Goal: Task Accomplishment & Management: Manage account settings

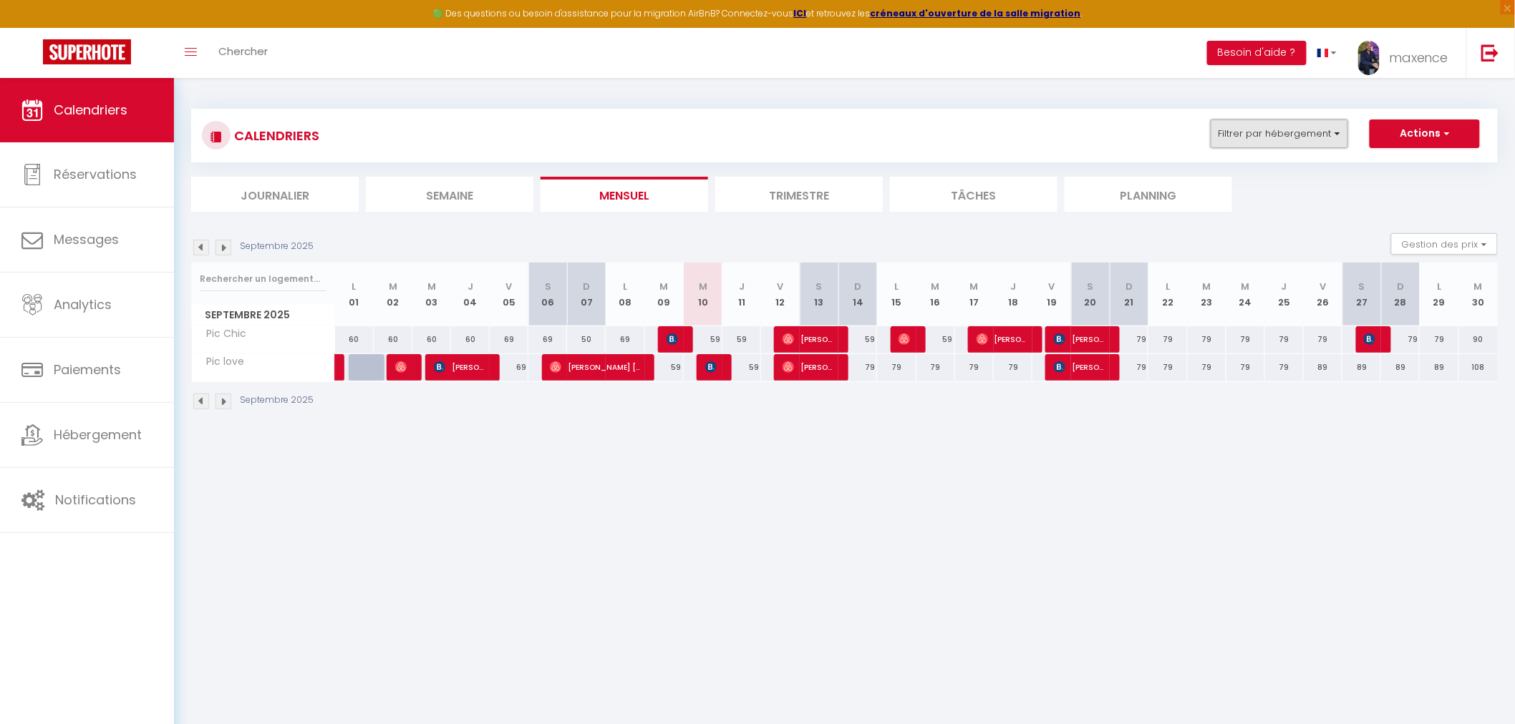
click at [1299, 127] on button "Filtrer par hébergement" at bounding box center [1279, 134] width 137 height 29
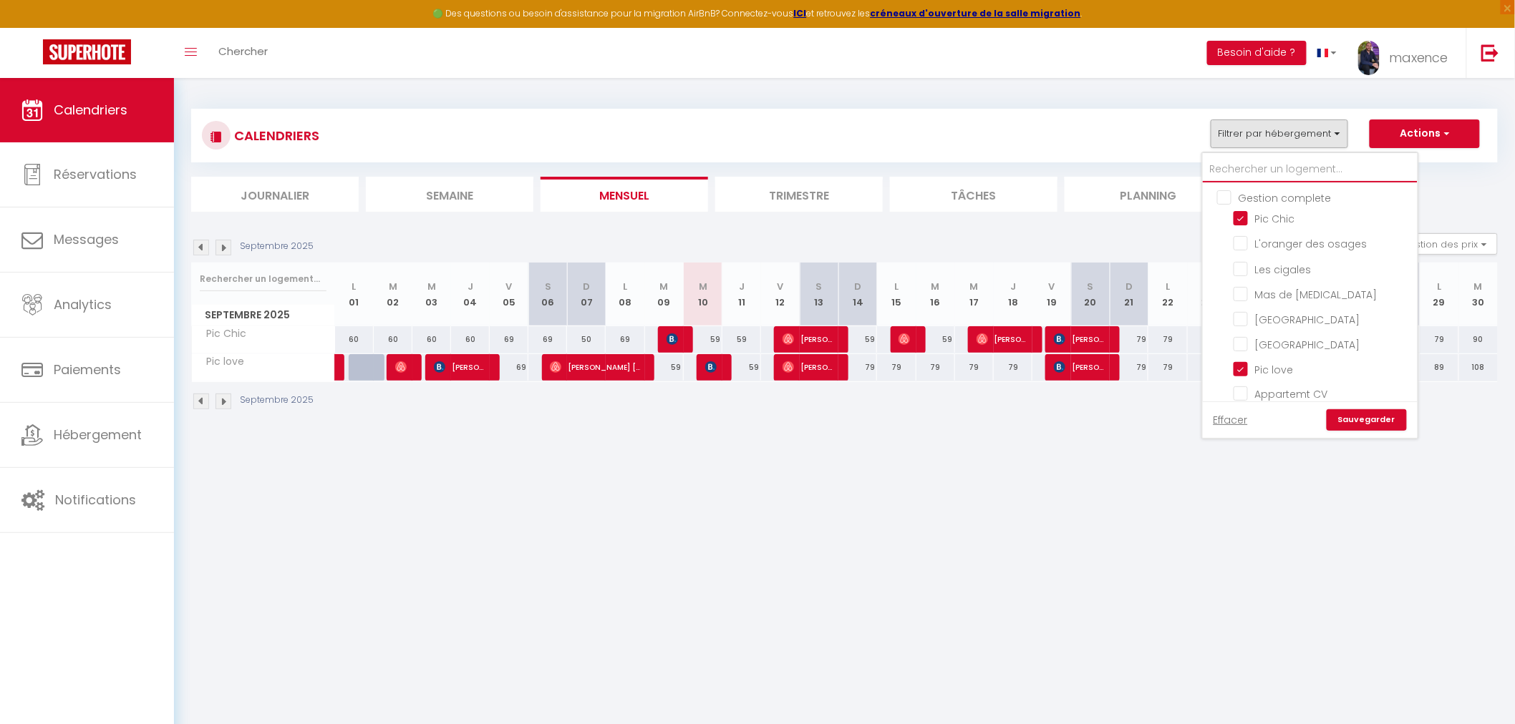
click at [1301, 167] on input "text" at bounding box center [1310, 170] width 215 height 26
type input "c"
checkbox input "false"
checkbox input "true"
checkbox input "false"
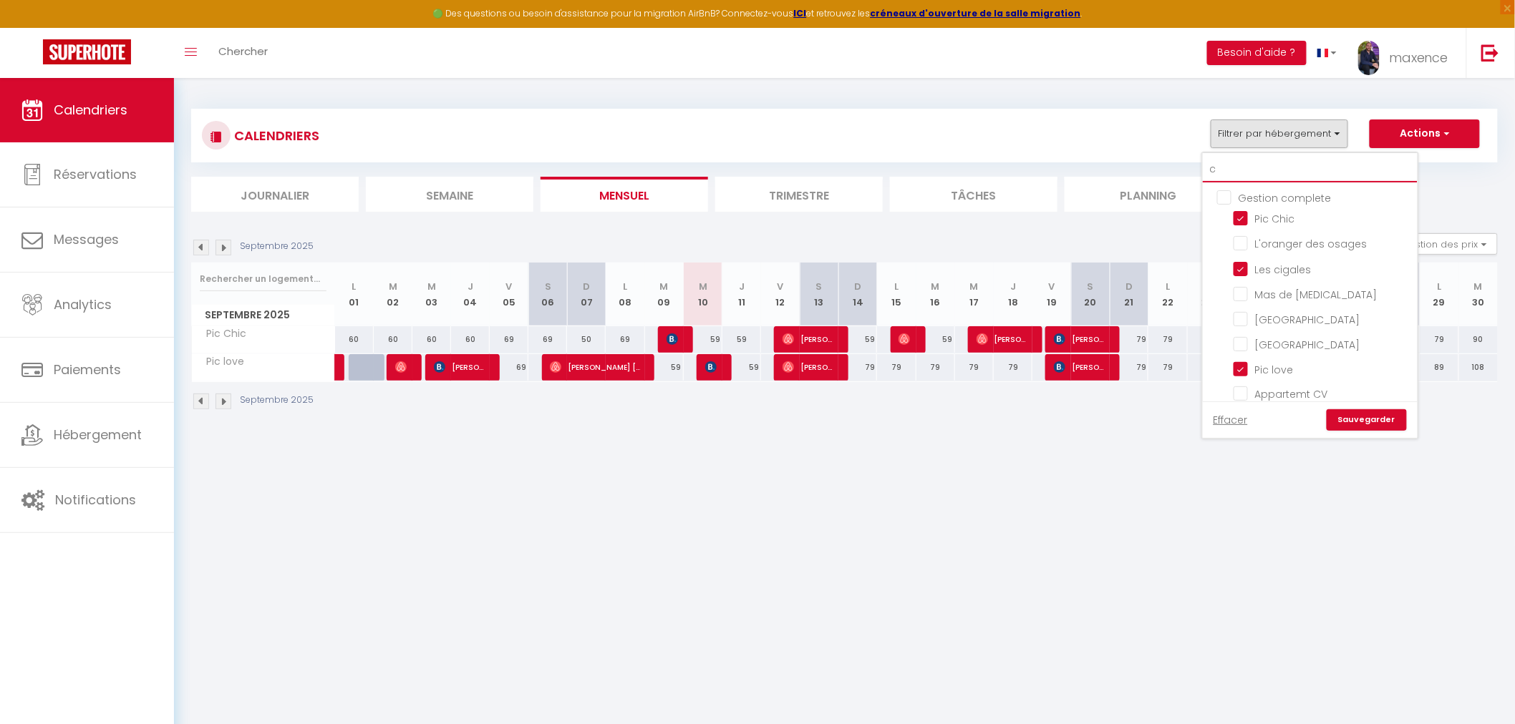
checkbox input "false"
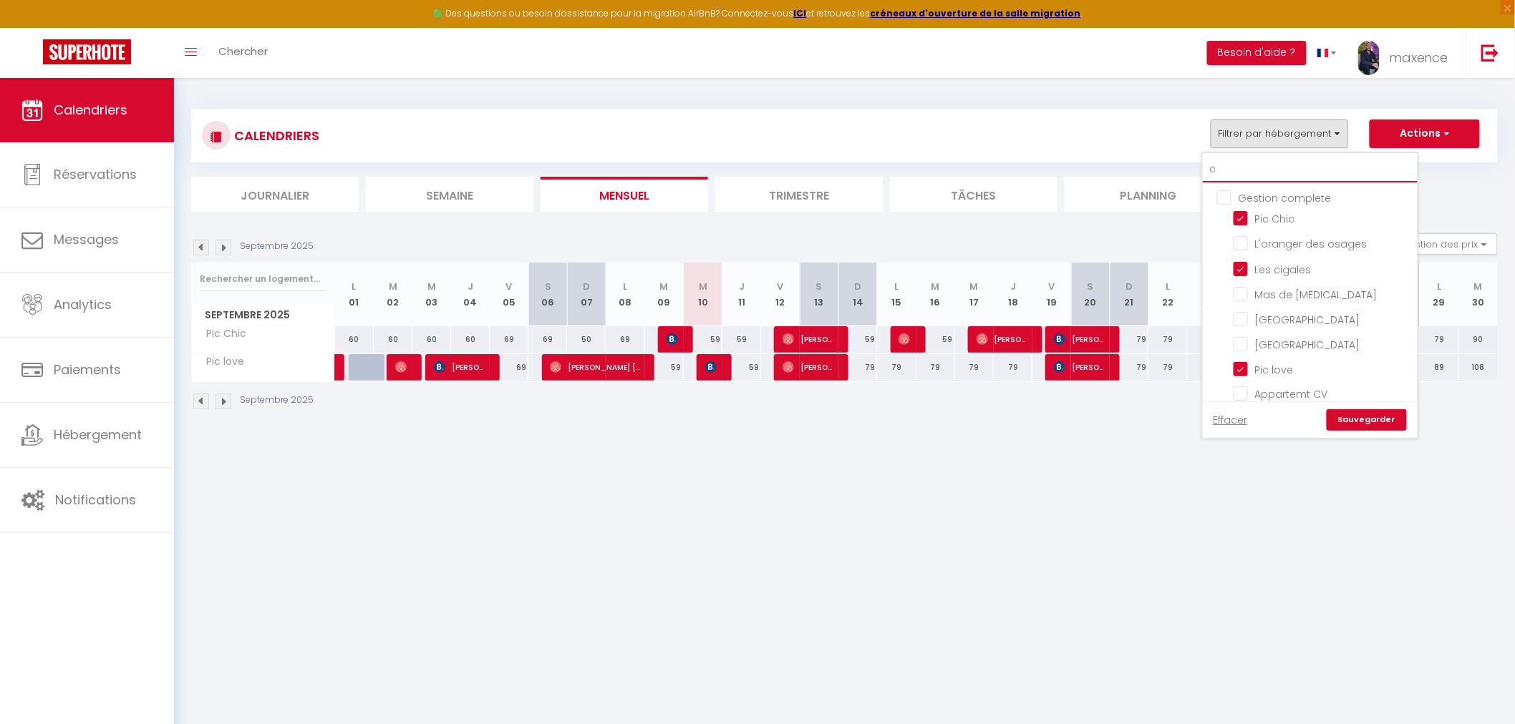
checkbox input "false"
type input "cr"
checkbox input "false"
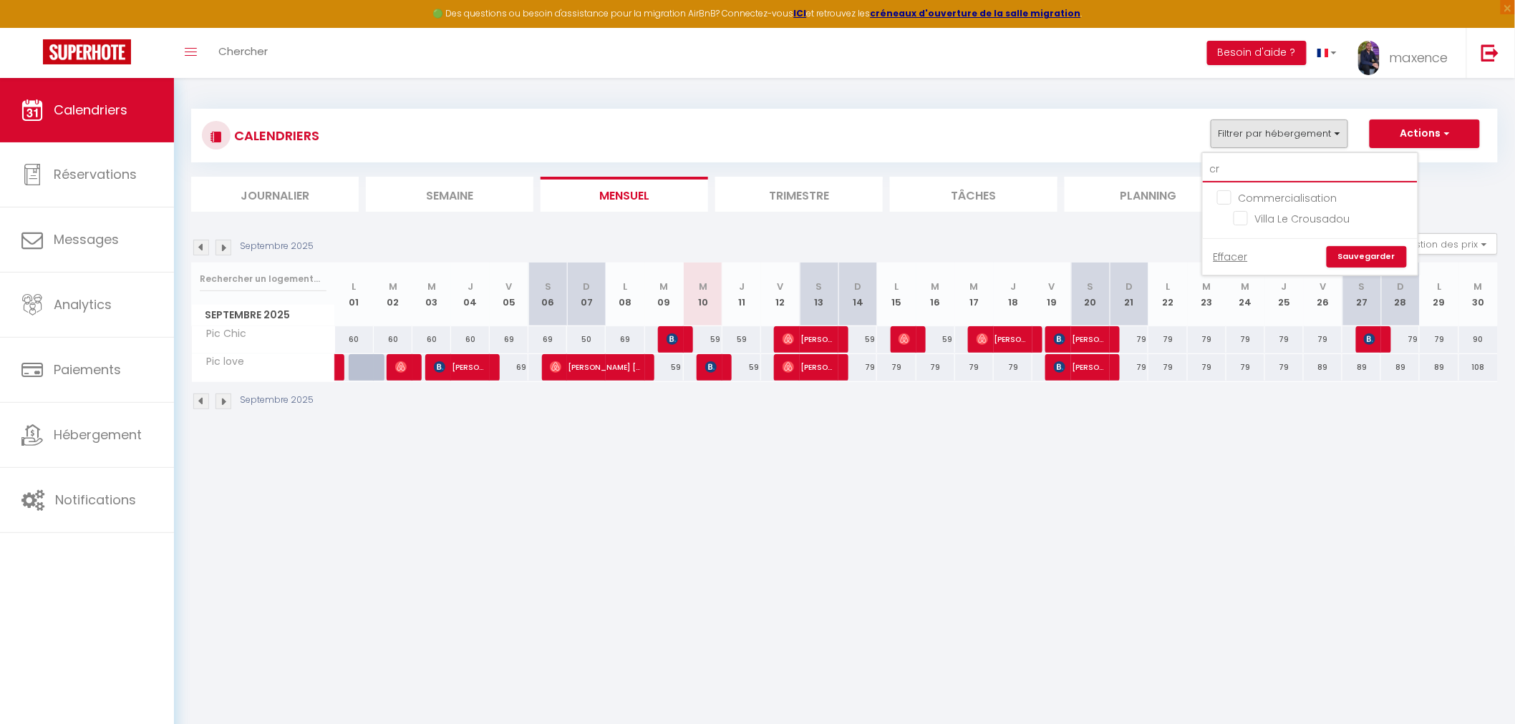
type input "cro"
checkbox input "false"
type input "crou"
checkbox input "false"
type input "crous"
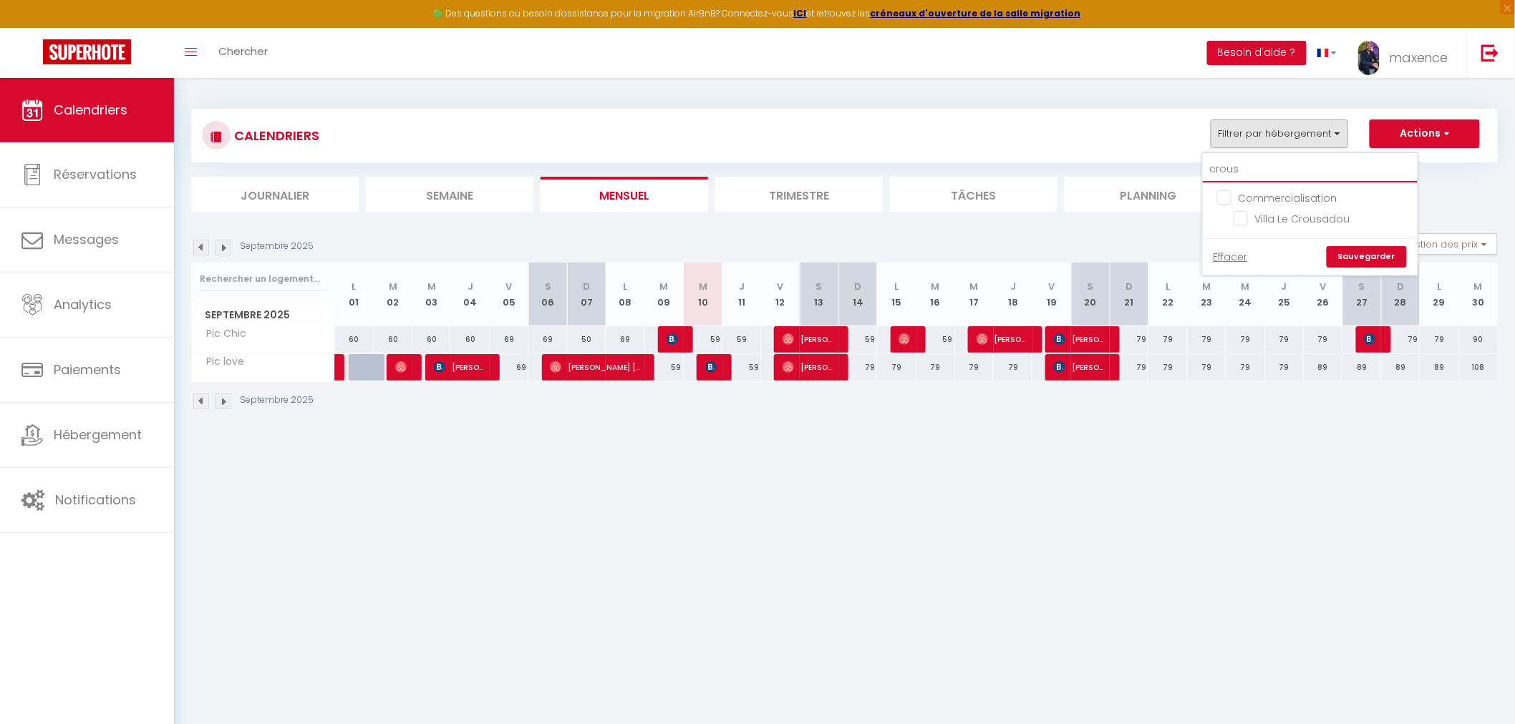
checkbox input "false"
type input "crousa"
checkbox input "false"
type input "crousad"
checkbox input "false"
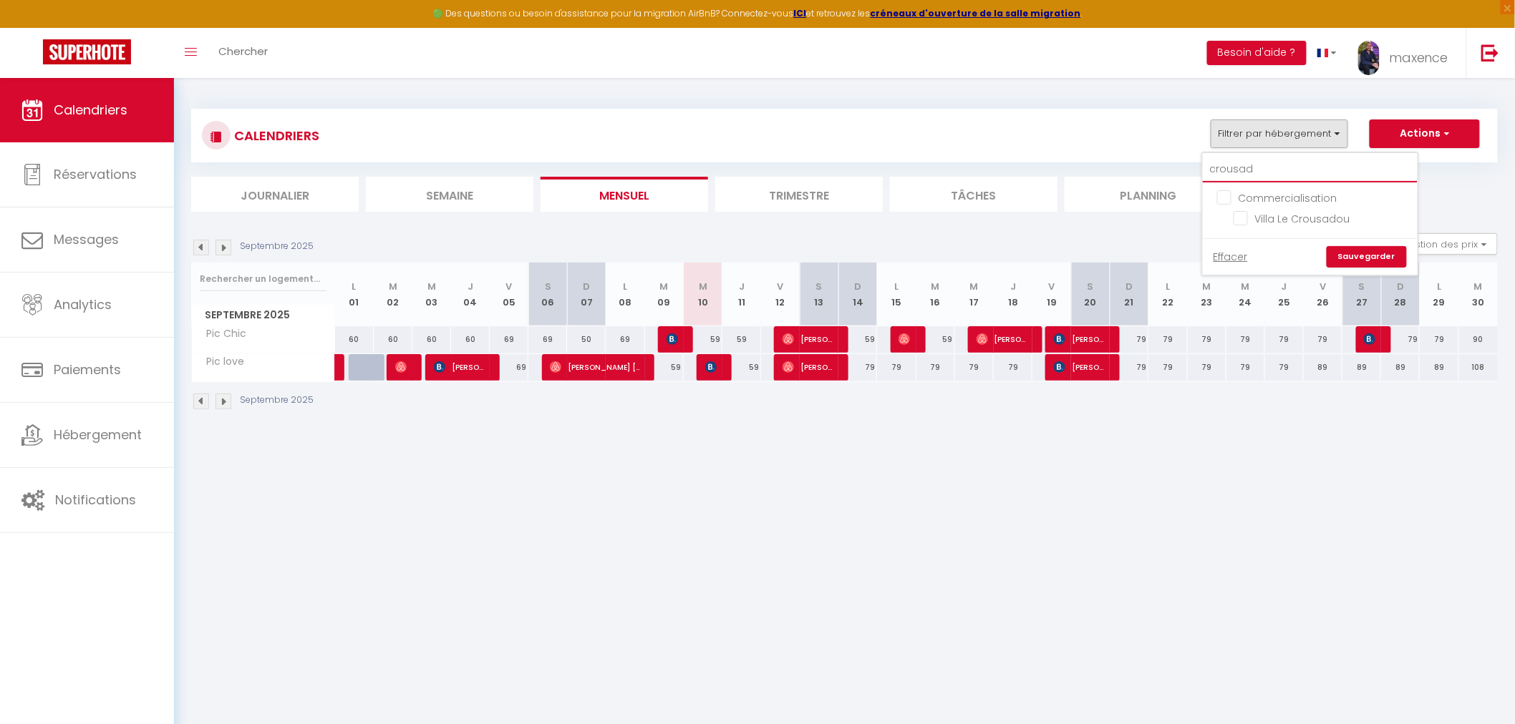
type input "crousado"
checkbox input "false"
type input "crousadou"
checkbox input "false"
type input "crousadou"
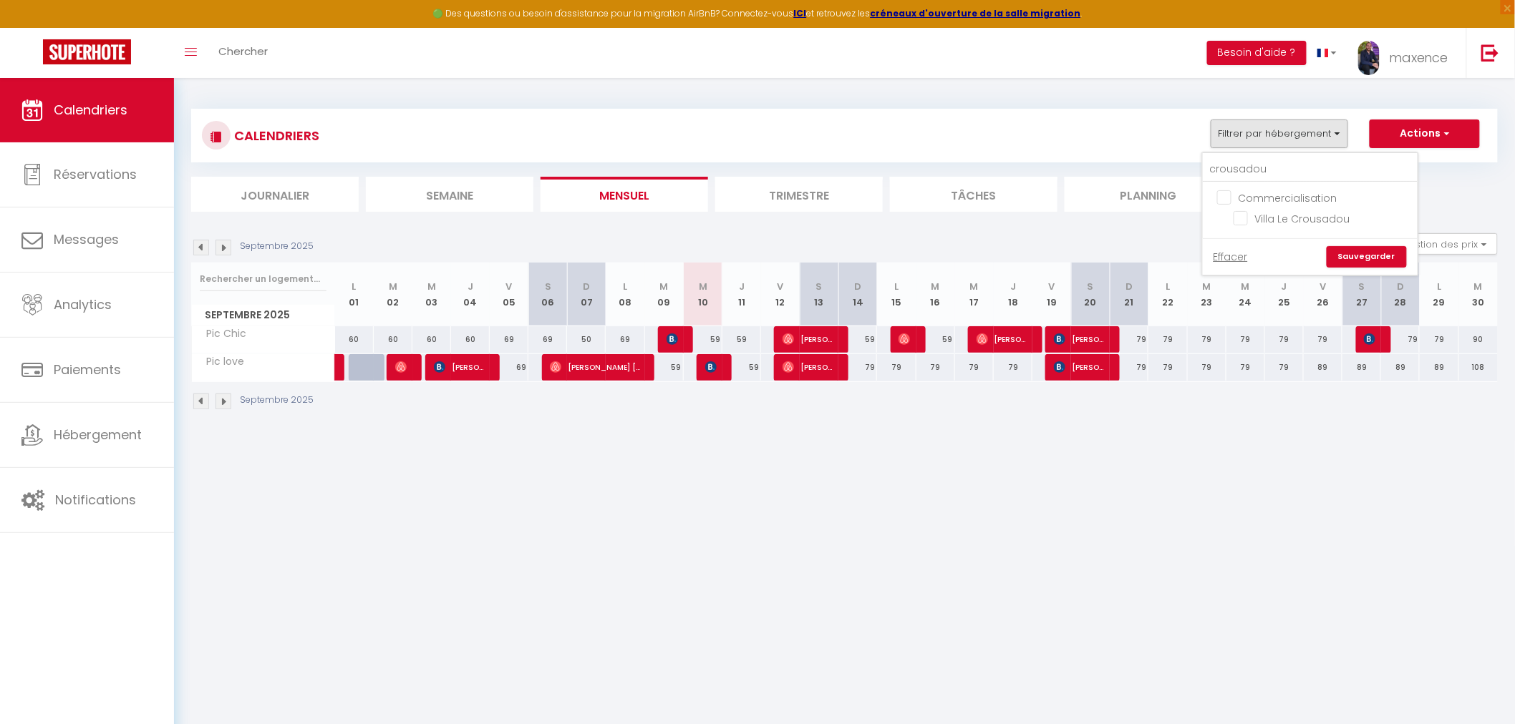
click at [1115, 122] on div "CALENDRIERS Filtrer par hébergement crousadou Commercialisation Villa Le Crousa…" at bounding box center [844, 136] width 1285 height 32
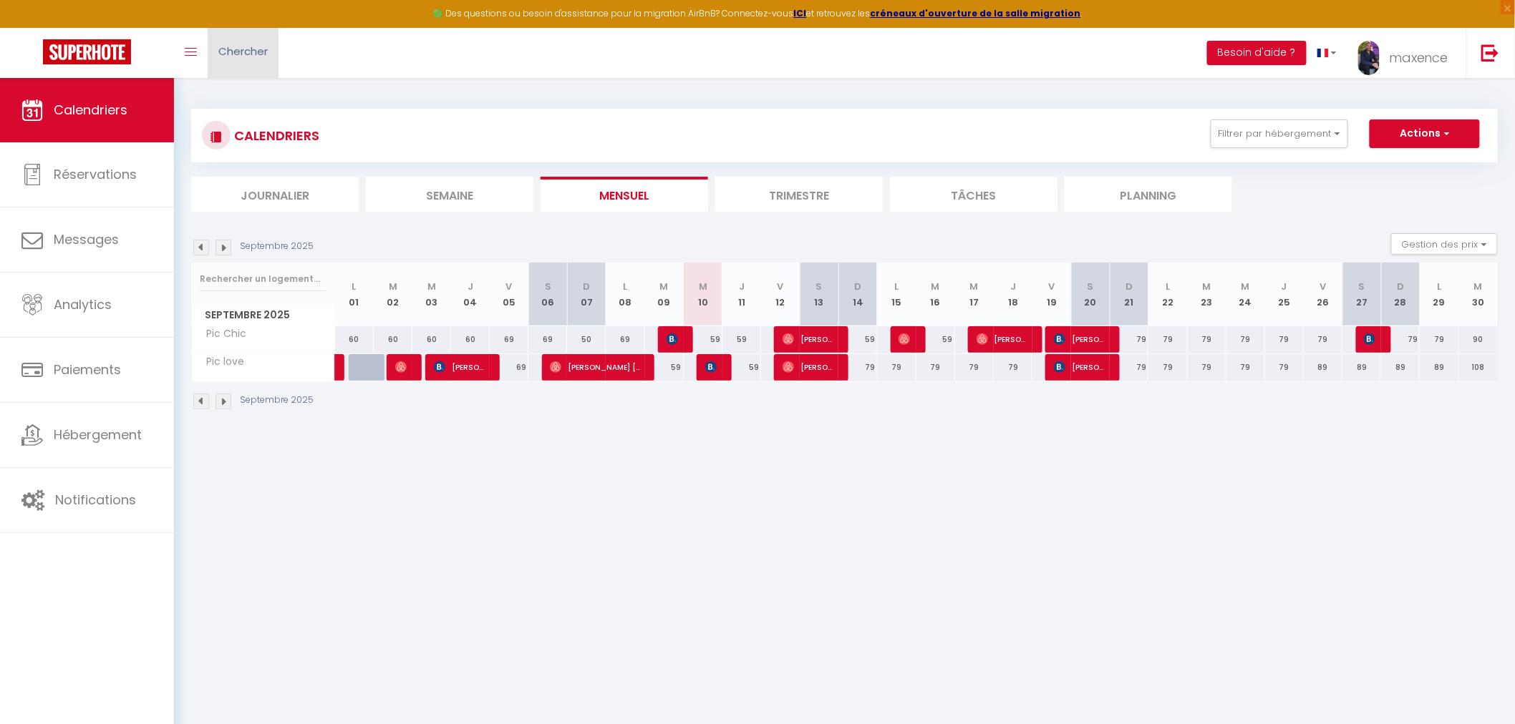
click at [252, 48] on span "Chercher" at bounding box center [242, 51] width 49 height 15
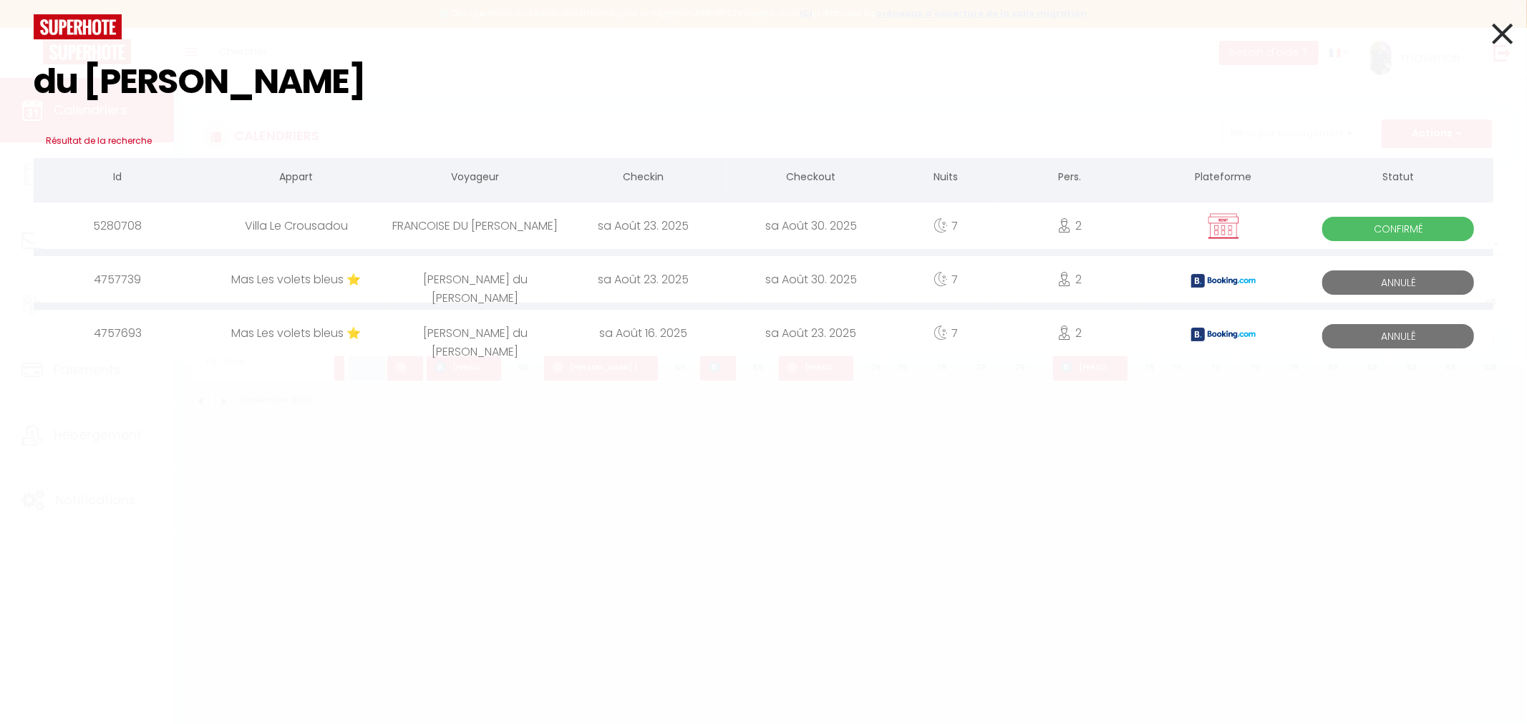
type input "du [PERSON_NAME]"
click at [731, 226] on div "sa Août 30. 2025" at bounding box center [811, 226] width 168 height 47
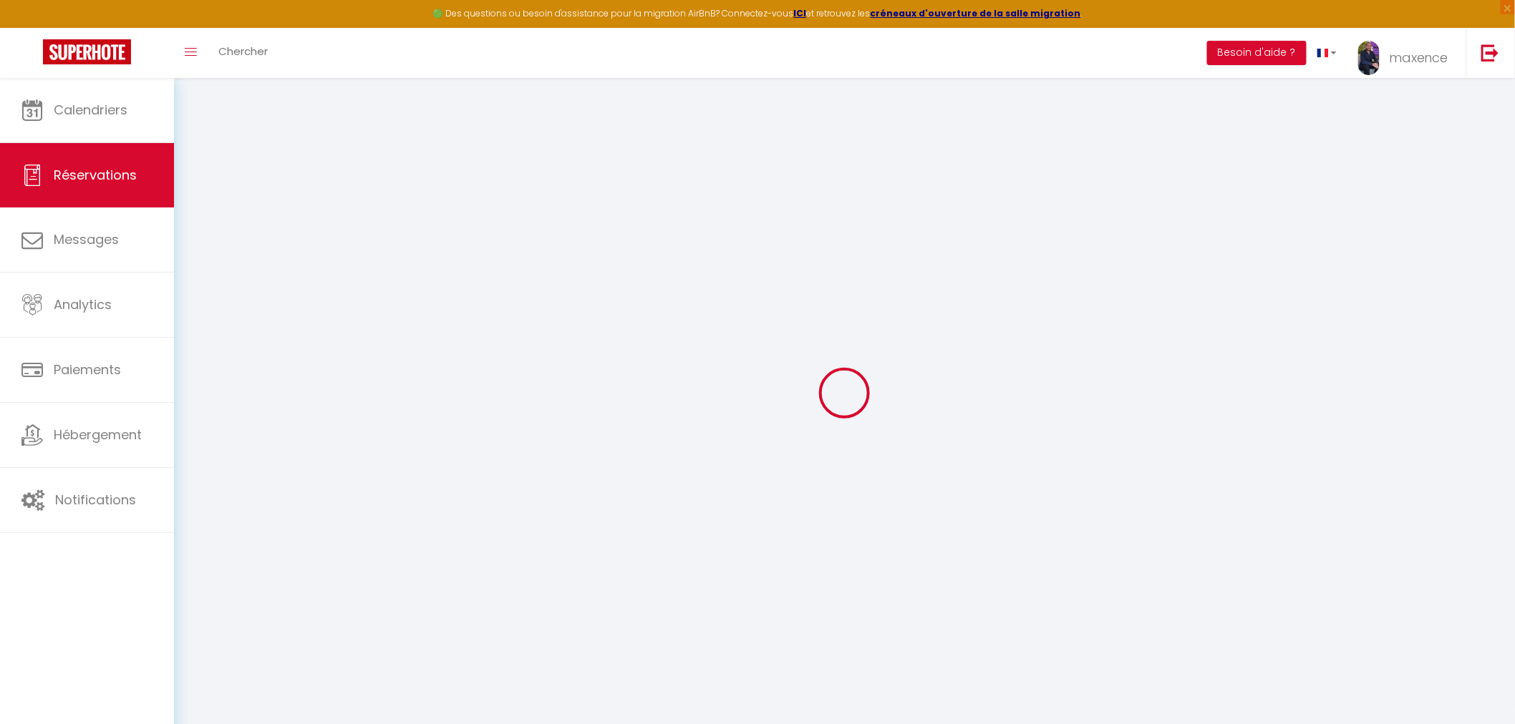
select select
checkbox input "false"
select select
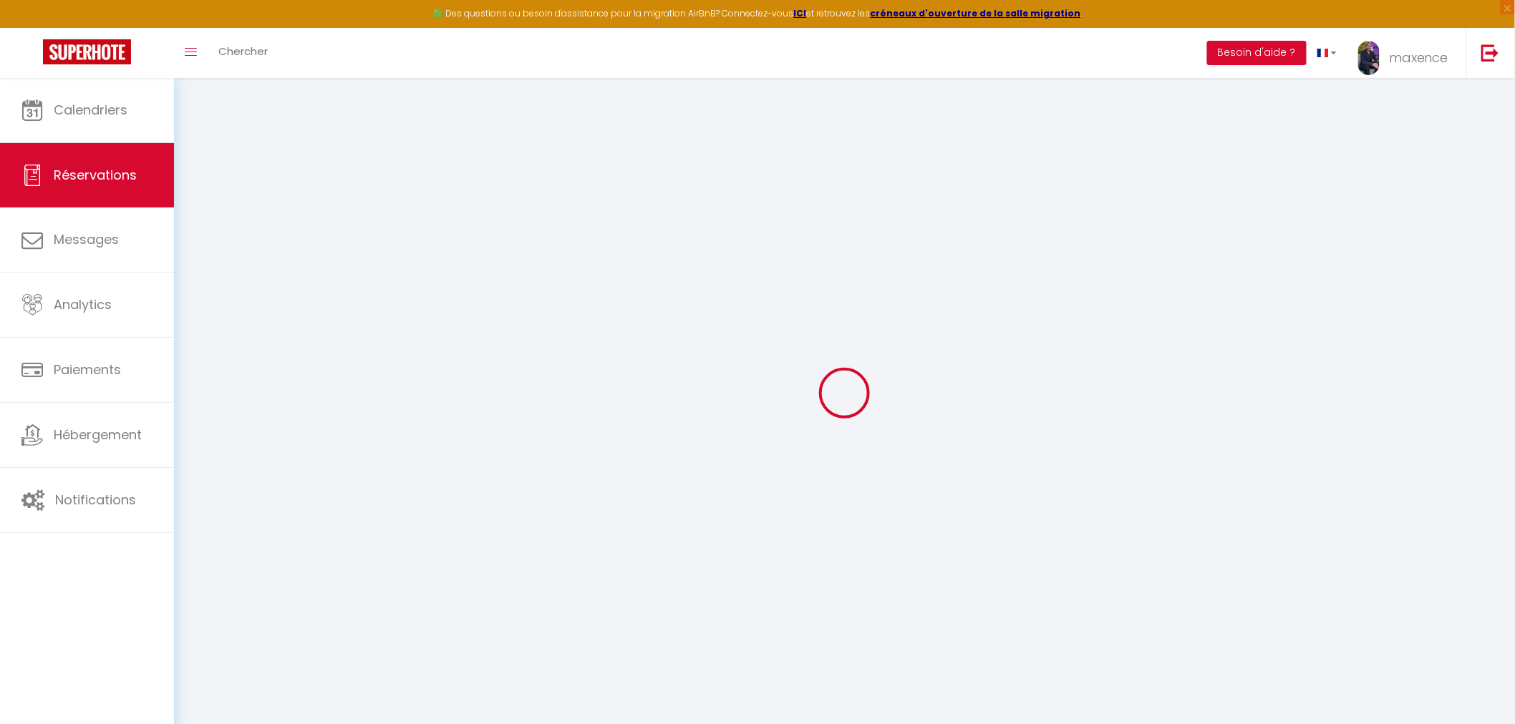
checkbox input "false"
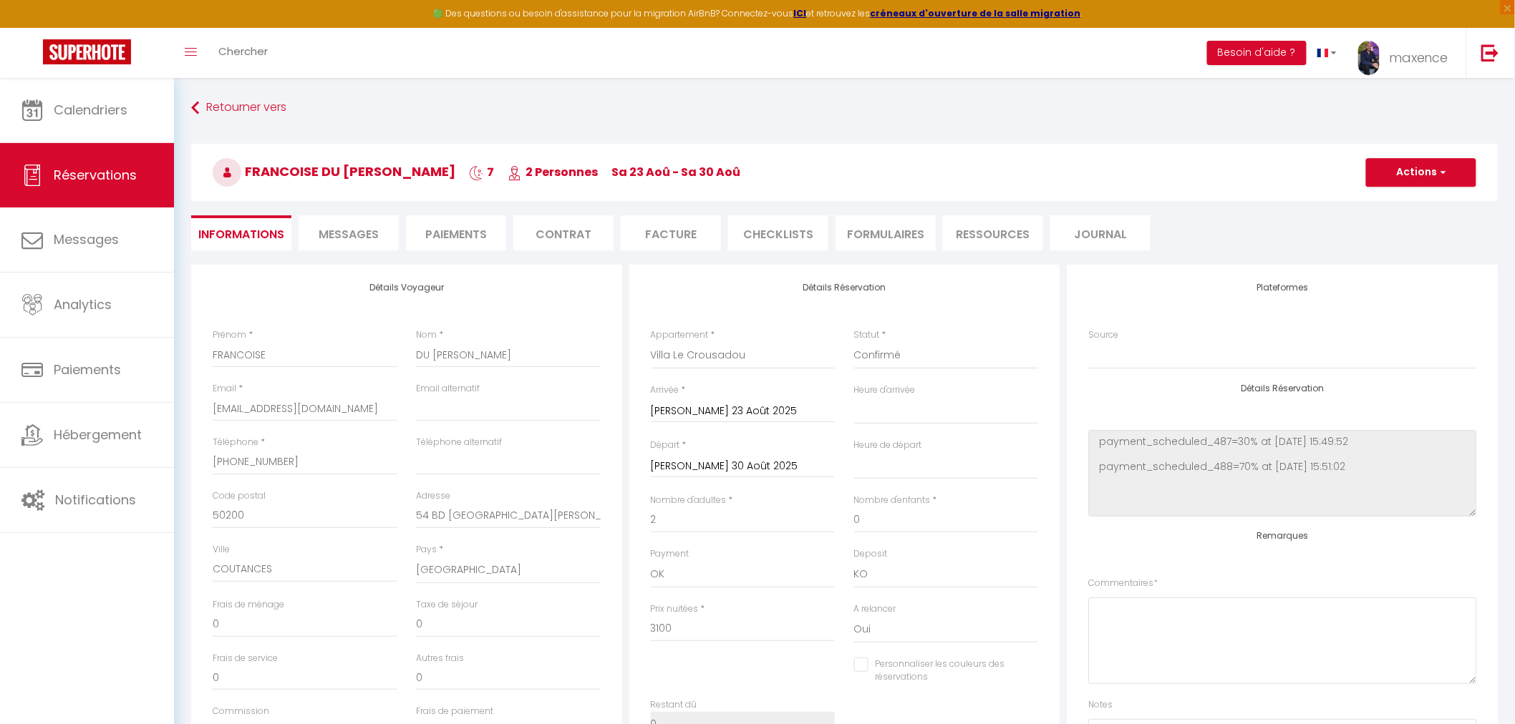
select select
checkbox input "false"
select select
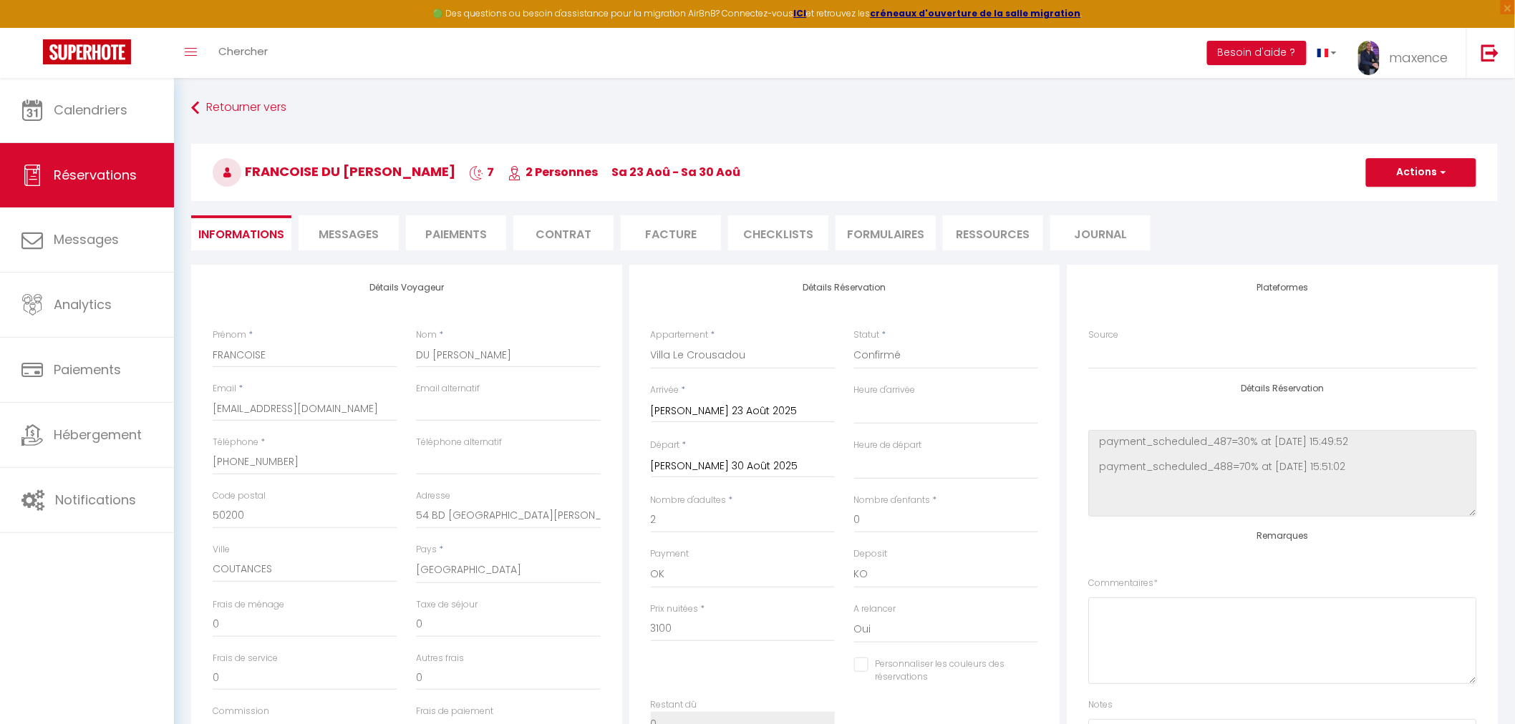
click at [662, 237] on li "Facture" at bounding box center [671, 232] width 100 height 35
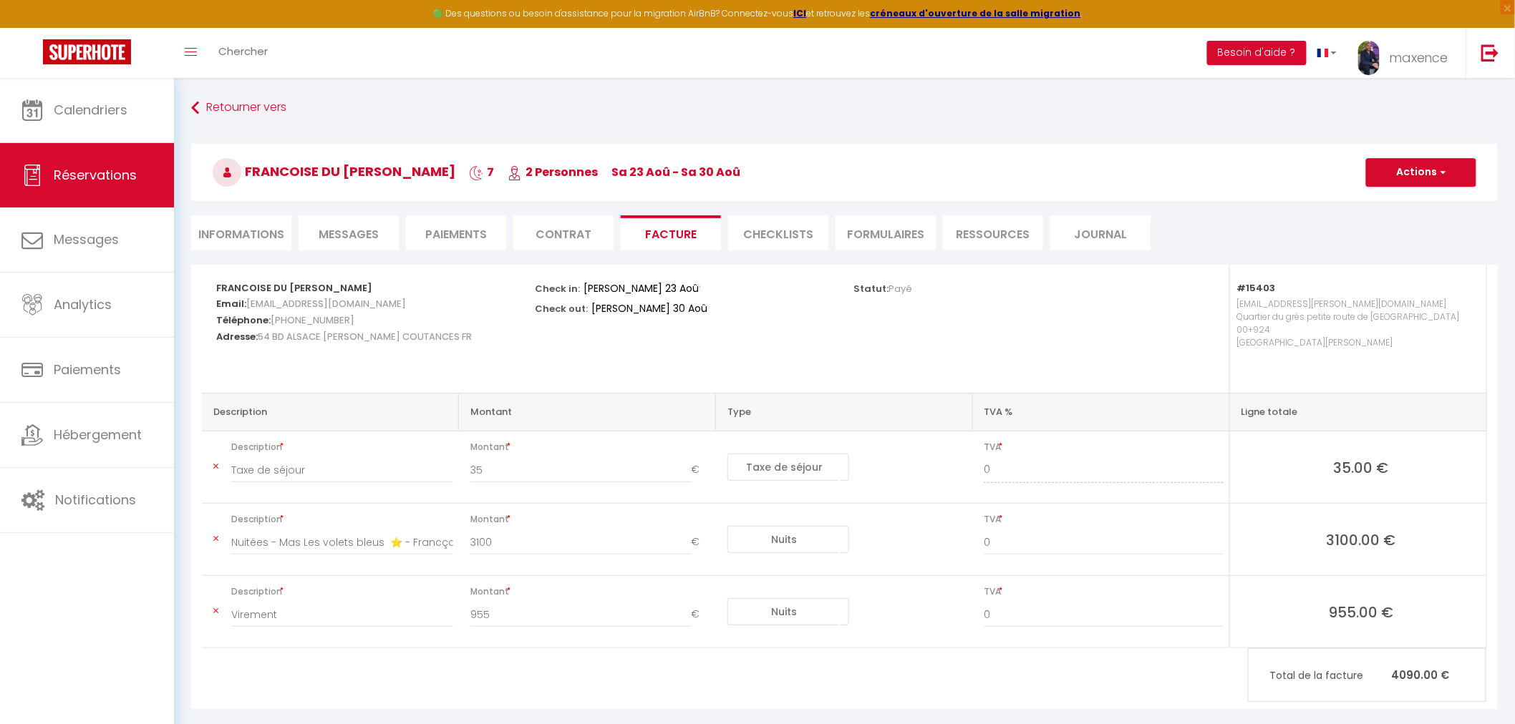
drag, startPoint x: 581, startPoint y: 227, endPoint x: 619, endPoint y: 267, distance: 55.7
click at [581, 228] on li "Contrat" at bounding box center [563, 232] width 100 height 35
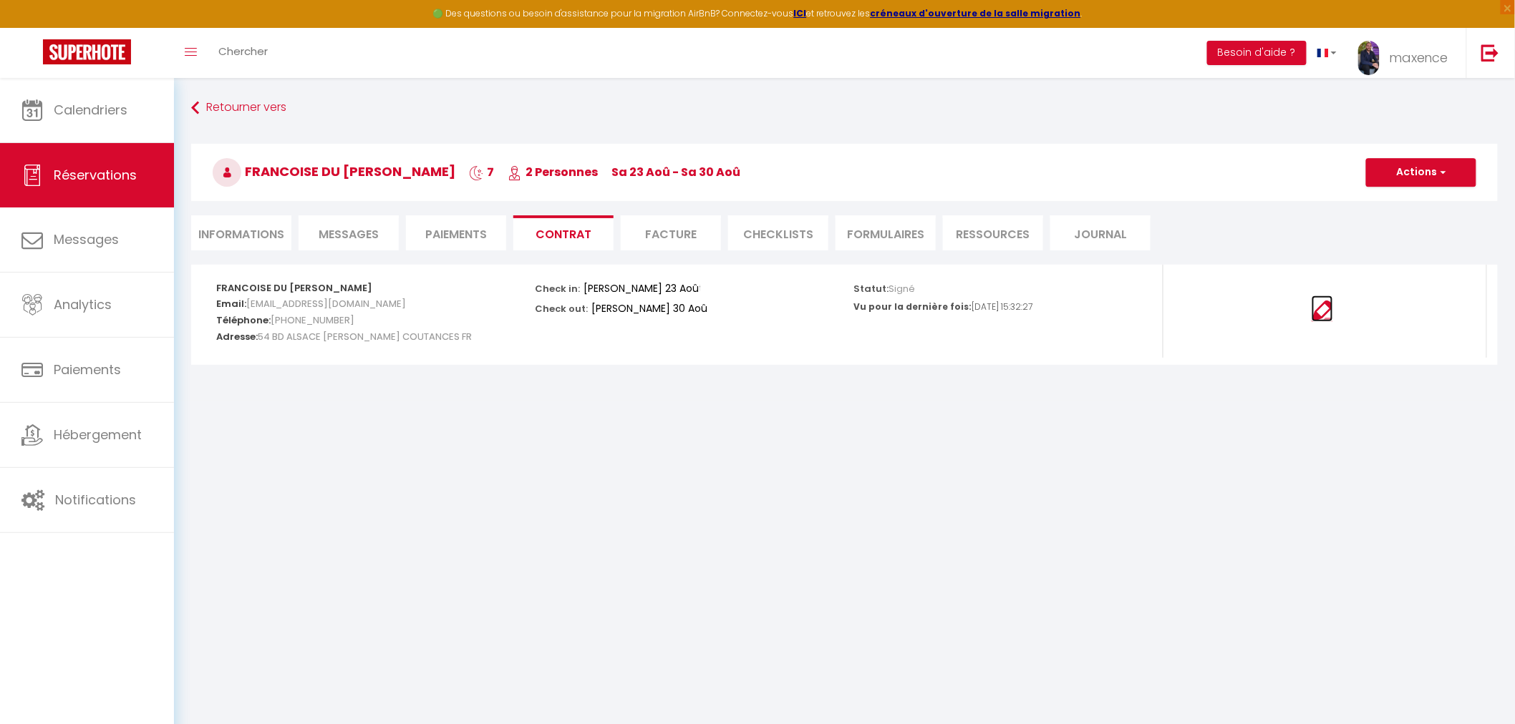
click at [1328, 315] on img at bounding box center [1322, 311] width 21 height 21
click at [434, 230] on li "Paiements" at bounding box center [456, 232] width 100 height 35
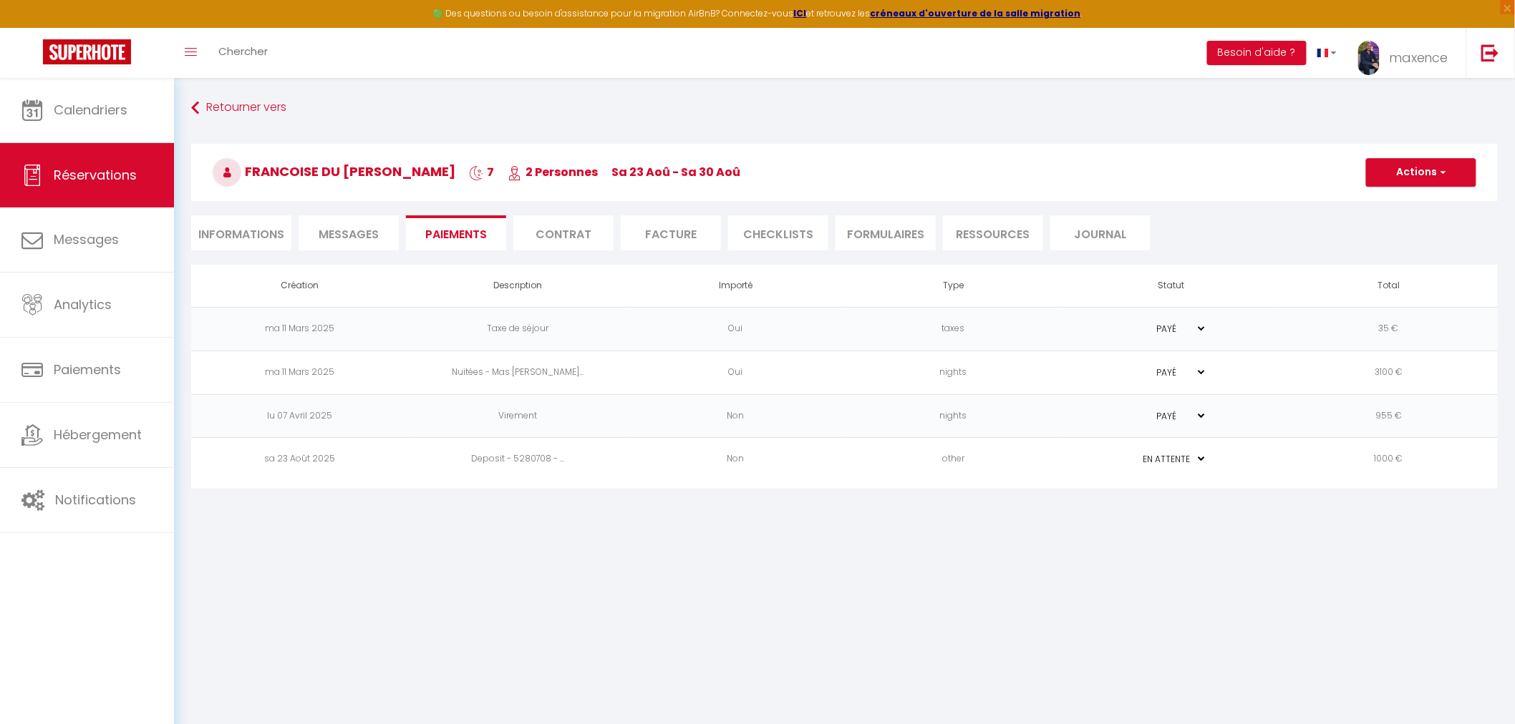
click at [238, 232] on li "Informations" at bounding box center [241, 232] width 100 height 35
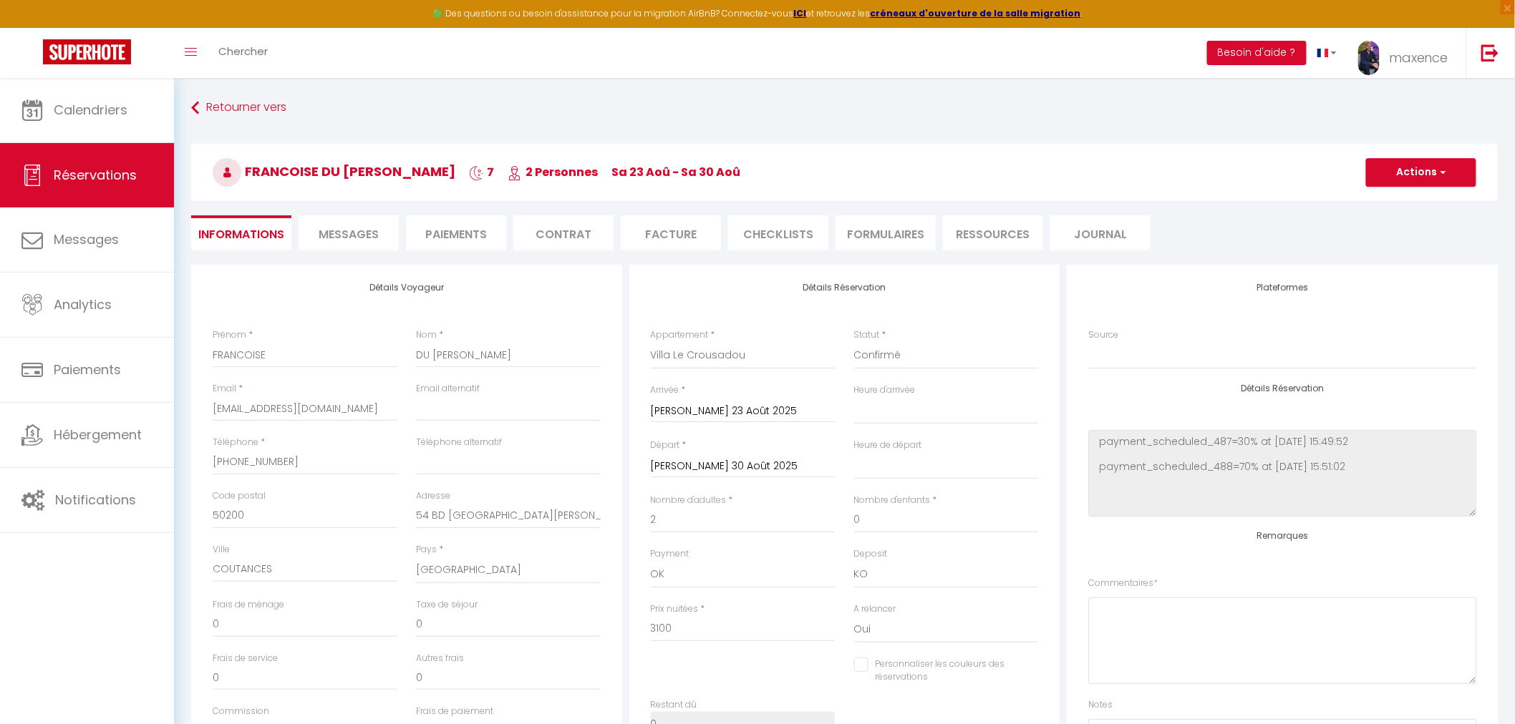
select select
click at [340, 226] on span "Messages" at bounding box center [349, 234] width 60 height 16
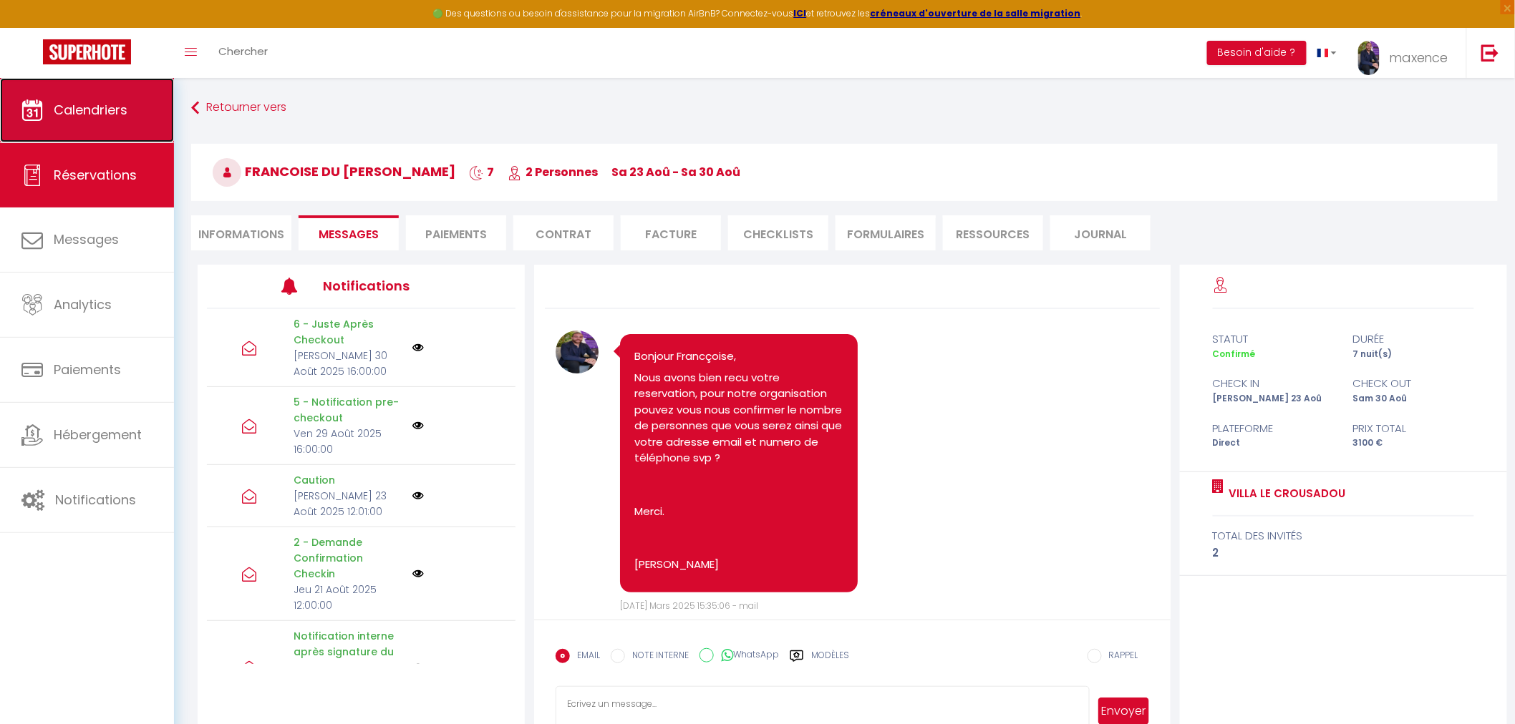
click at [118, 102] on span "Calendriers" at bounding box center [91, 110] width 74 height 18
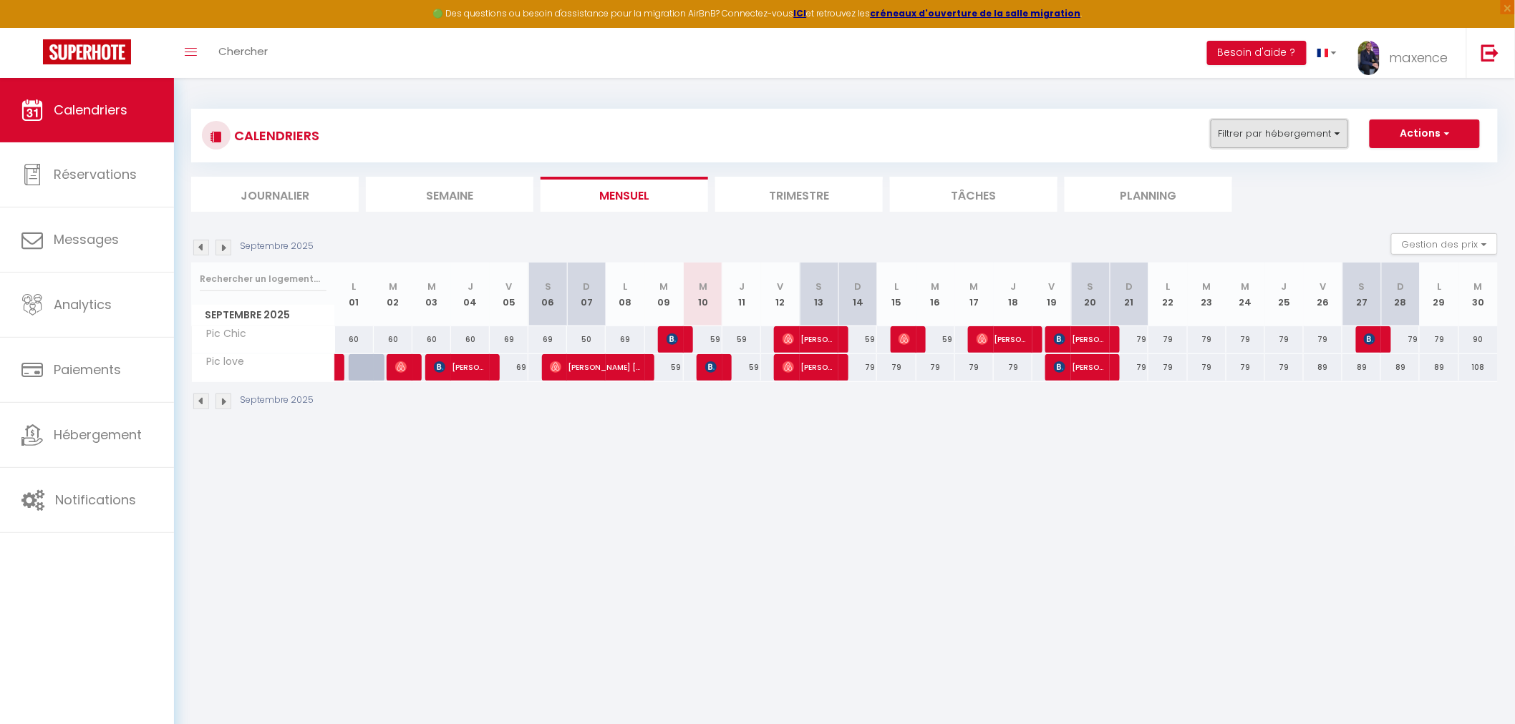
click at [1313, 127] on button "Filtrer par hébergement" at bounding box center [1279, 134] width 137 height 29
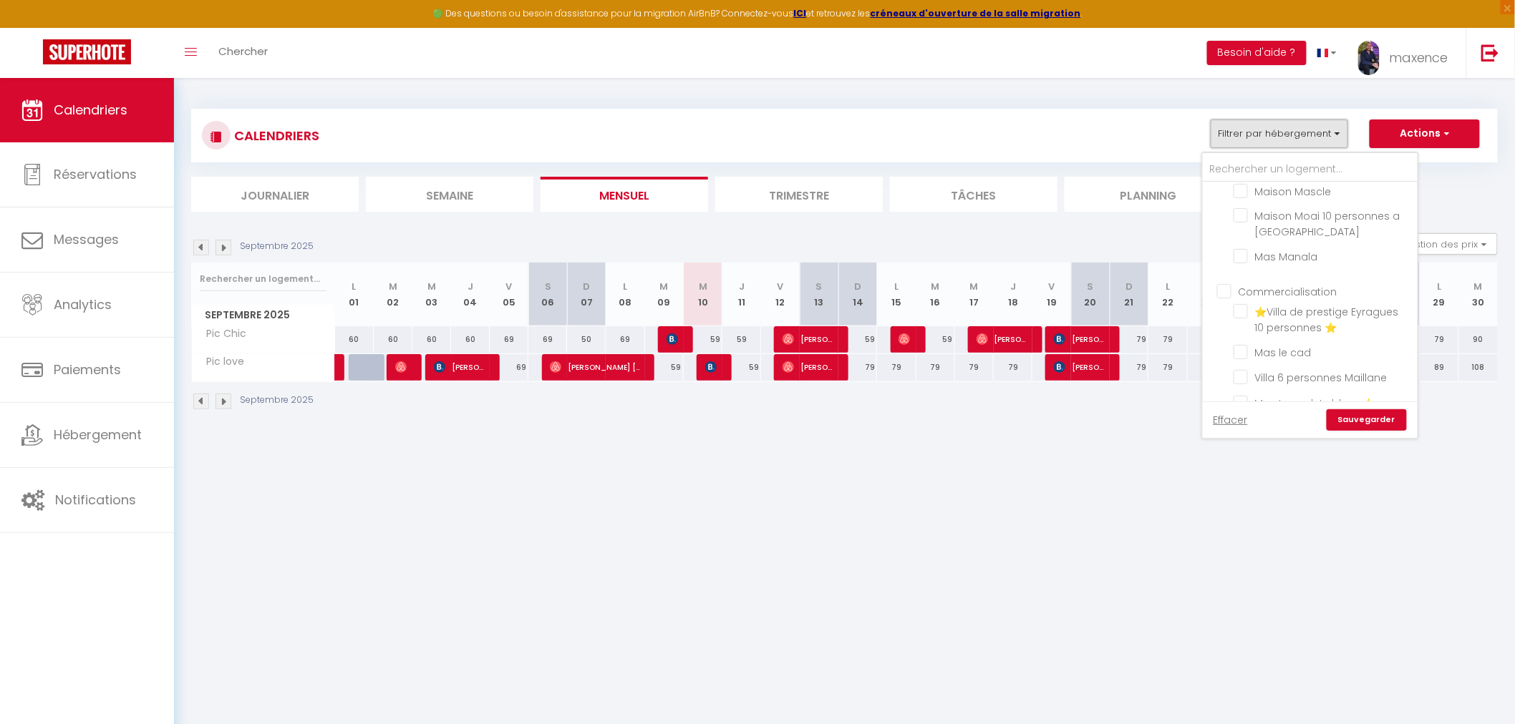
scroll to position [183, 0]
click at [1301, 168] on input "text" at bounding box center [1310, 170] width 215 height 26
type input "o"
checkbox input "false"
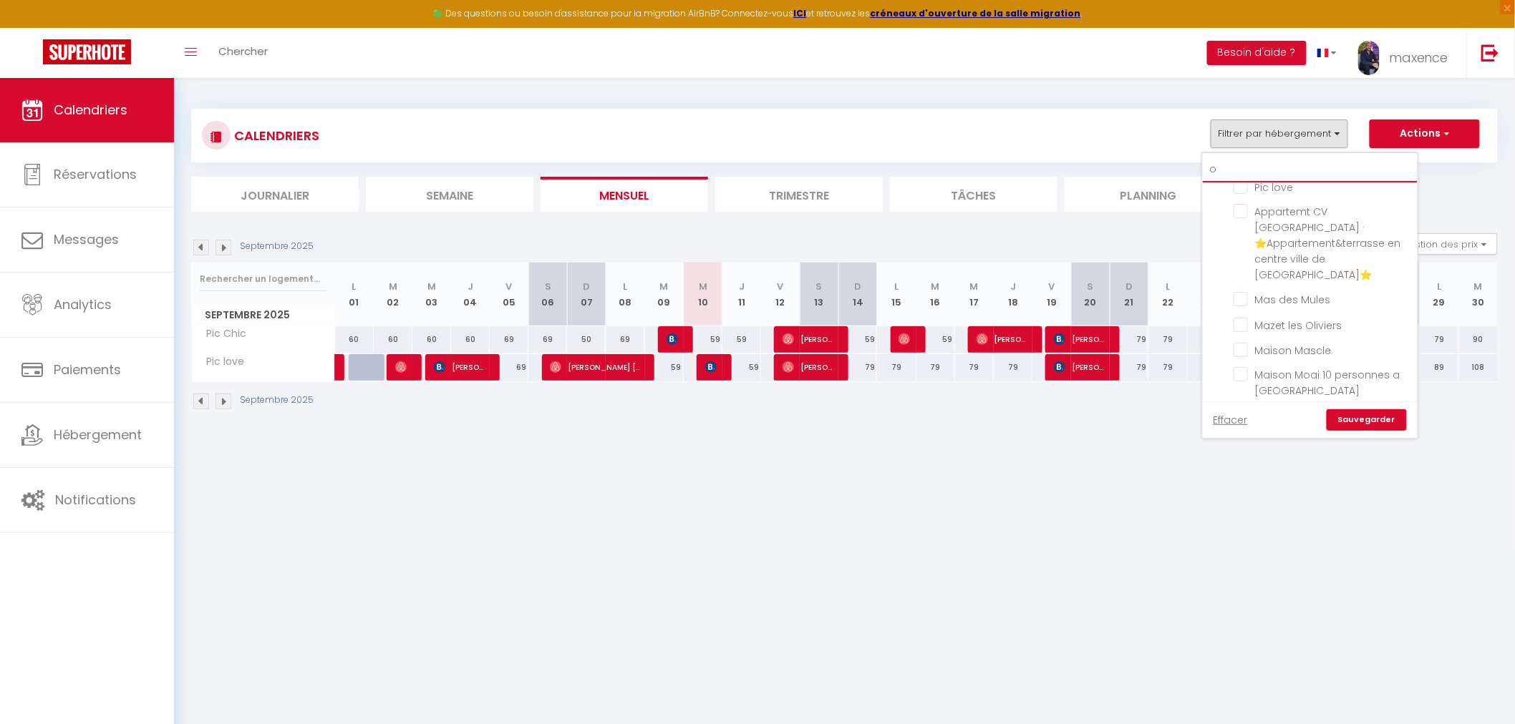
checkbox input "false"
checkbox input "true"
checkbox input "false"
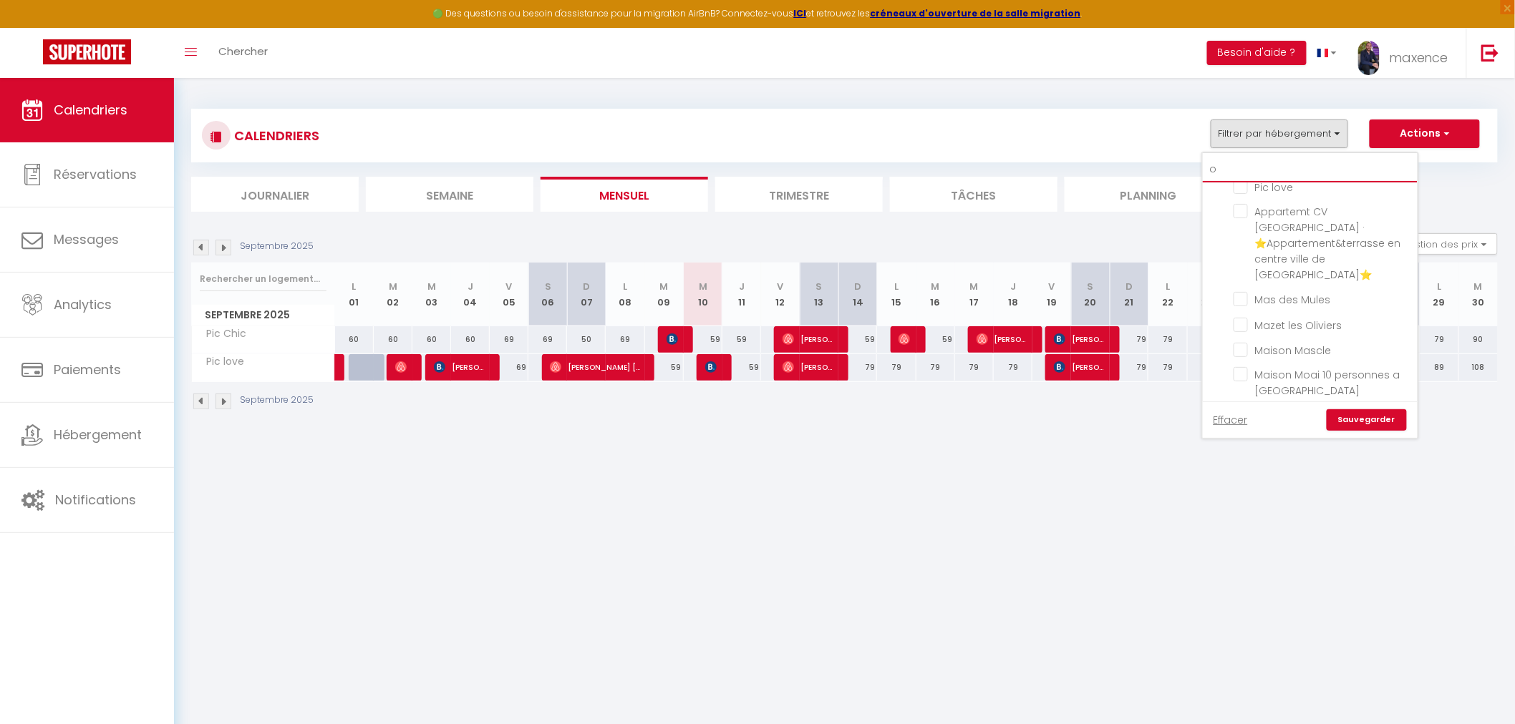
checkbox input "false"
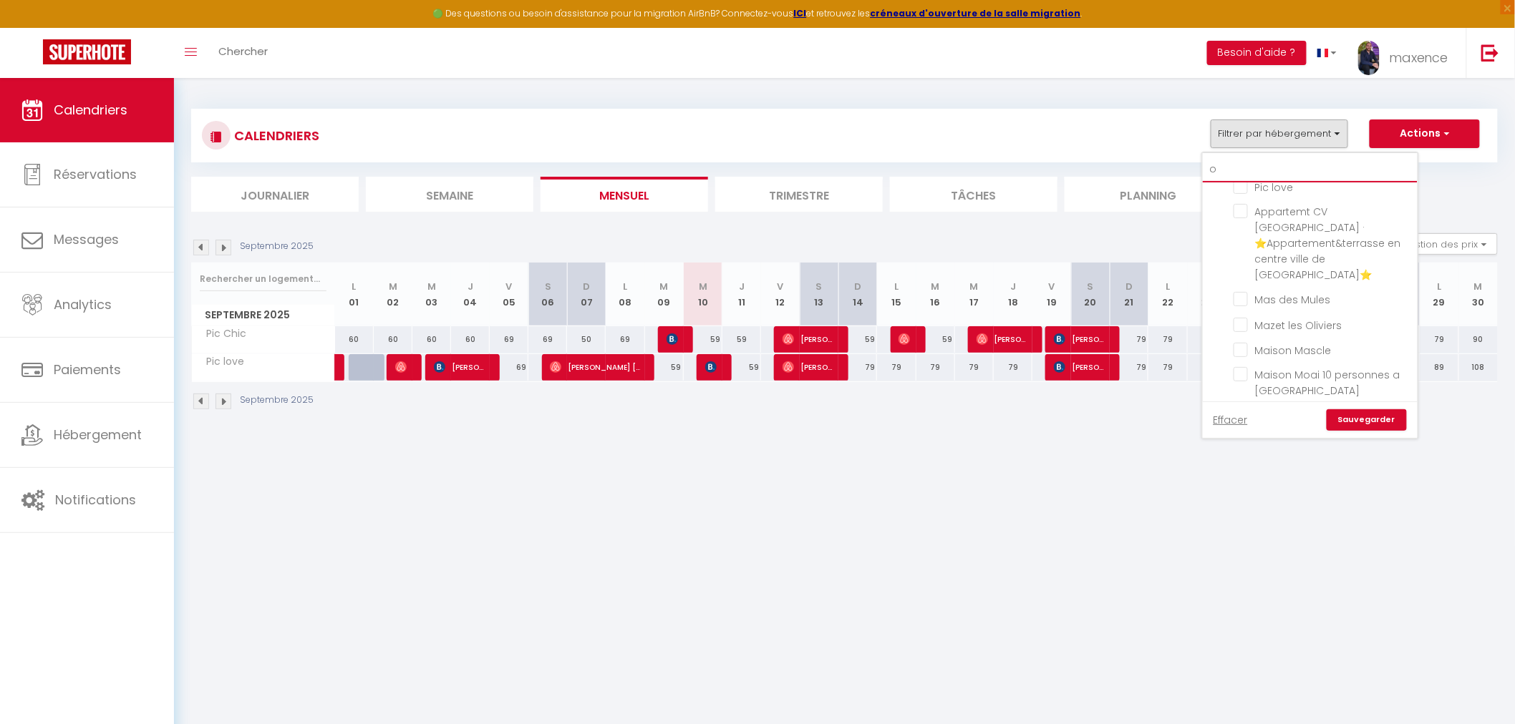
checkbox input "false"
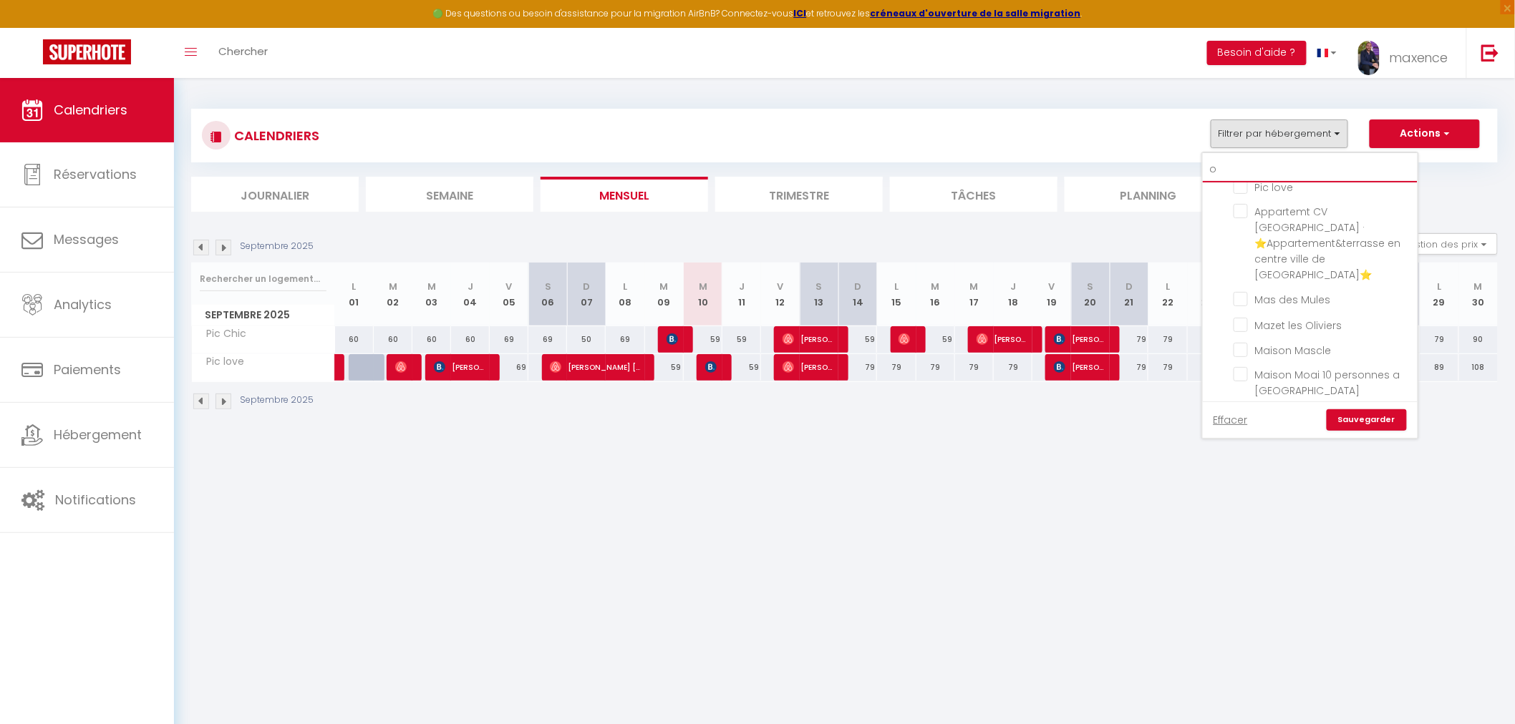
checkbox input "false"
type input "os"
checkbox input "false"
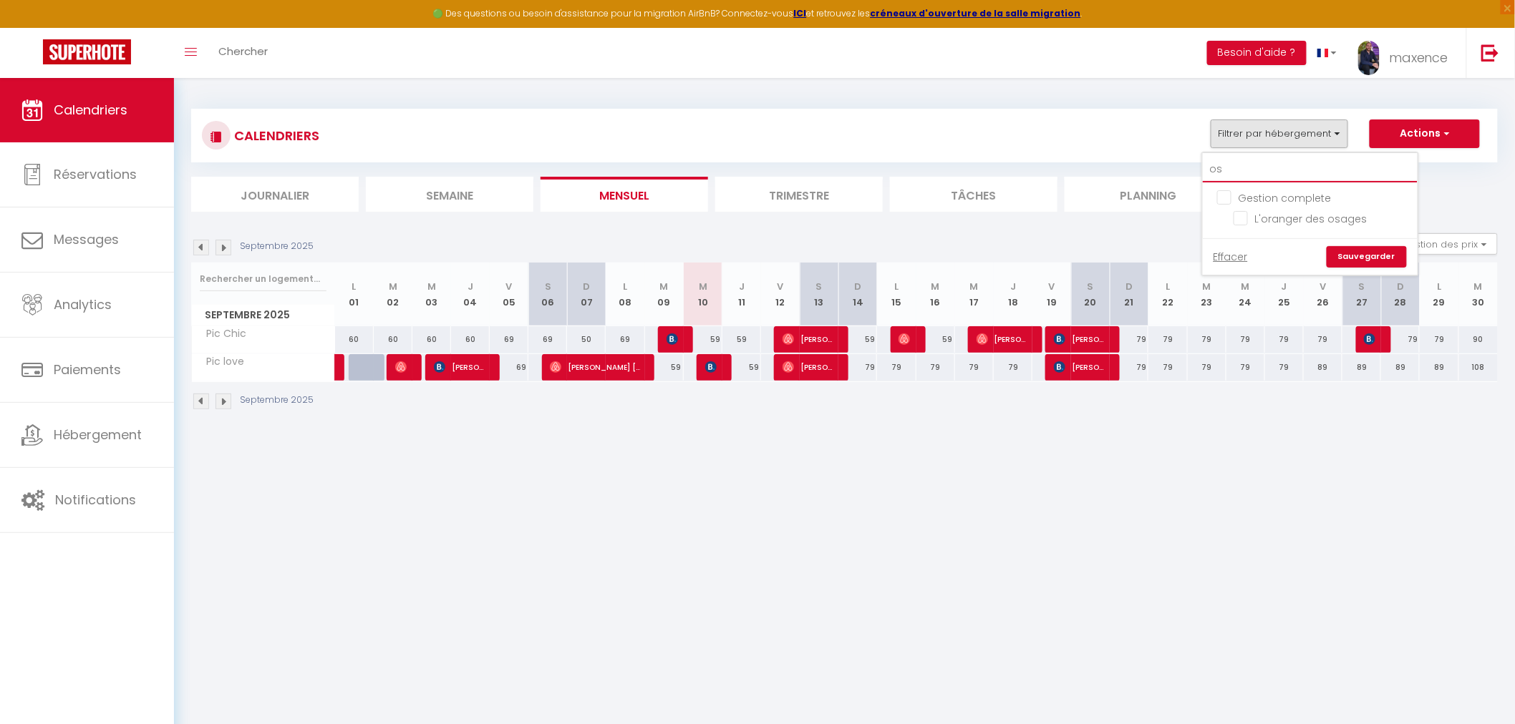
scroll to position [0, 0]
type input "osa"
checkbox input "false"
type input "osa"
click at [1246, 219] on input "L'oranger des osages" at bounding box center [1322, 217] width 179 height 14
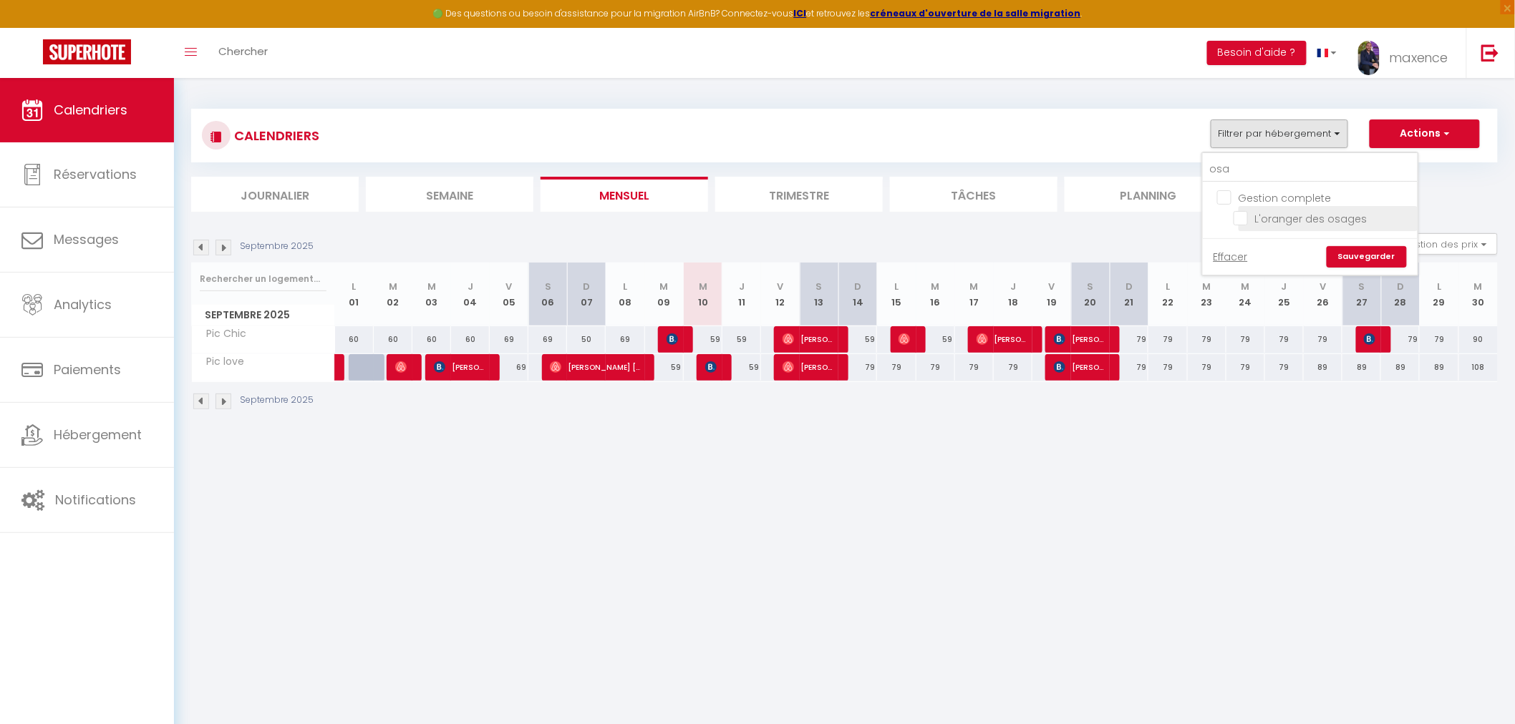
checkbox input "true"
click at [1380, 256] on link "Sauvegarder" at bounding box center [1367, 256] width 80 height 21
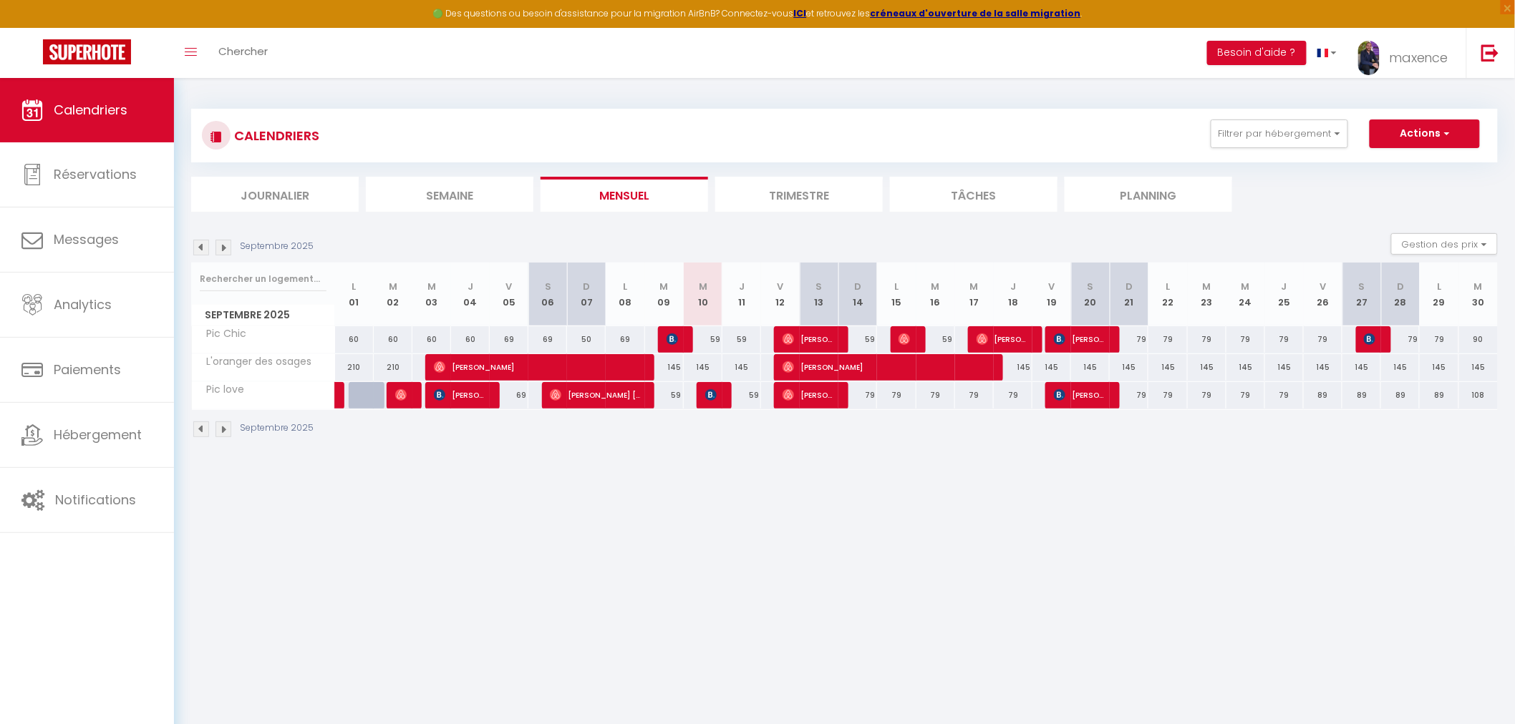
click at [198, 431] on img at bounding box center [201, 430] width 16 height 16
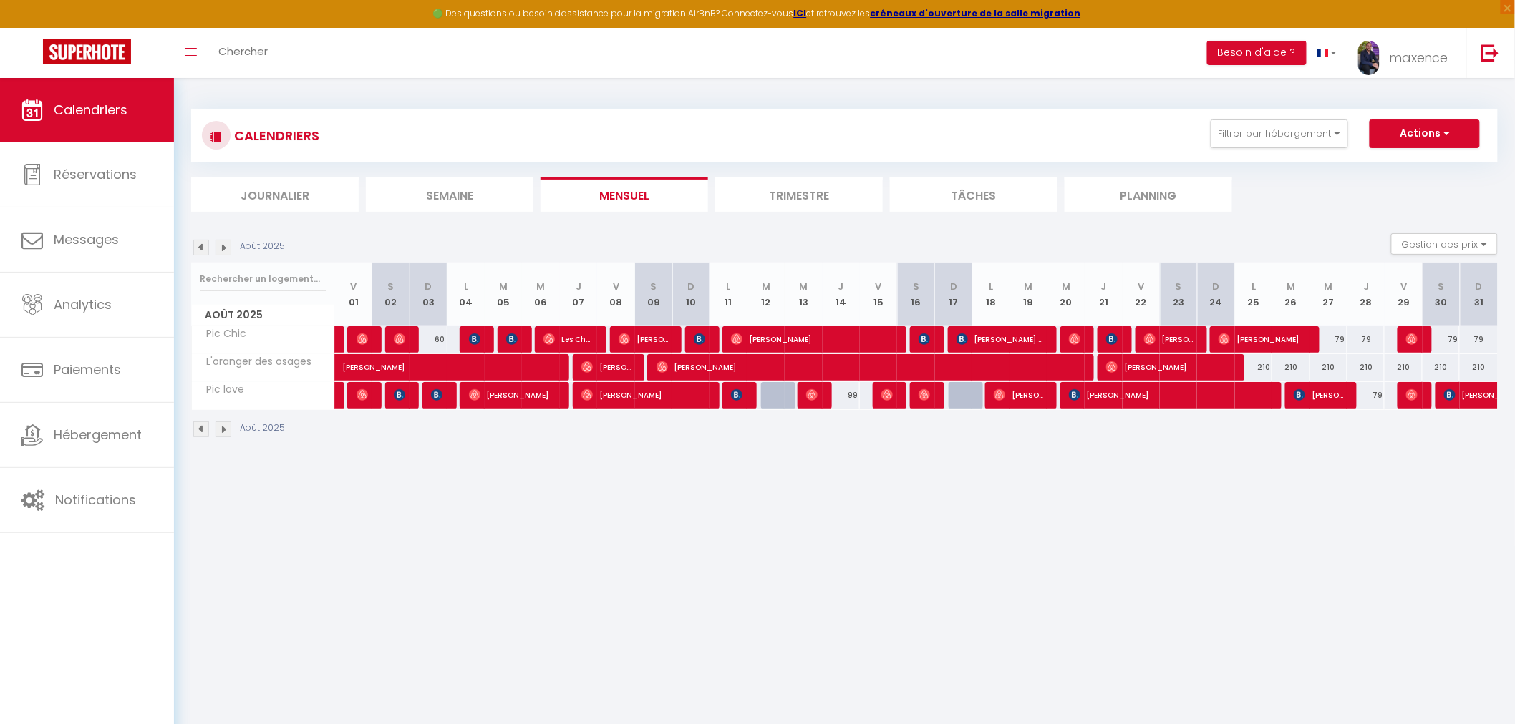
click at [226, 430] on img at bounding box center [223, 430] width 16 height 16
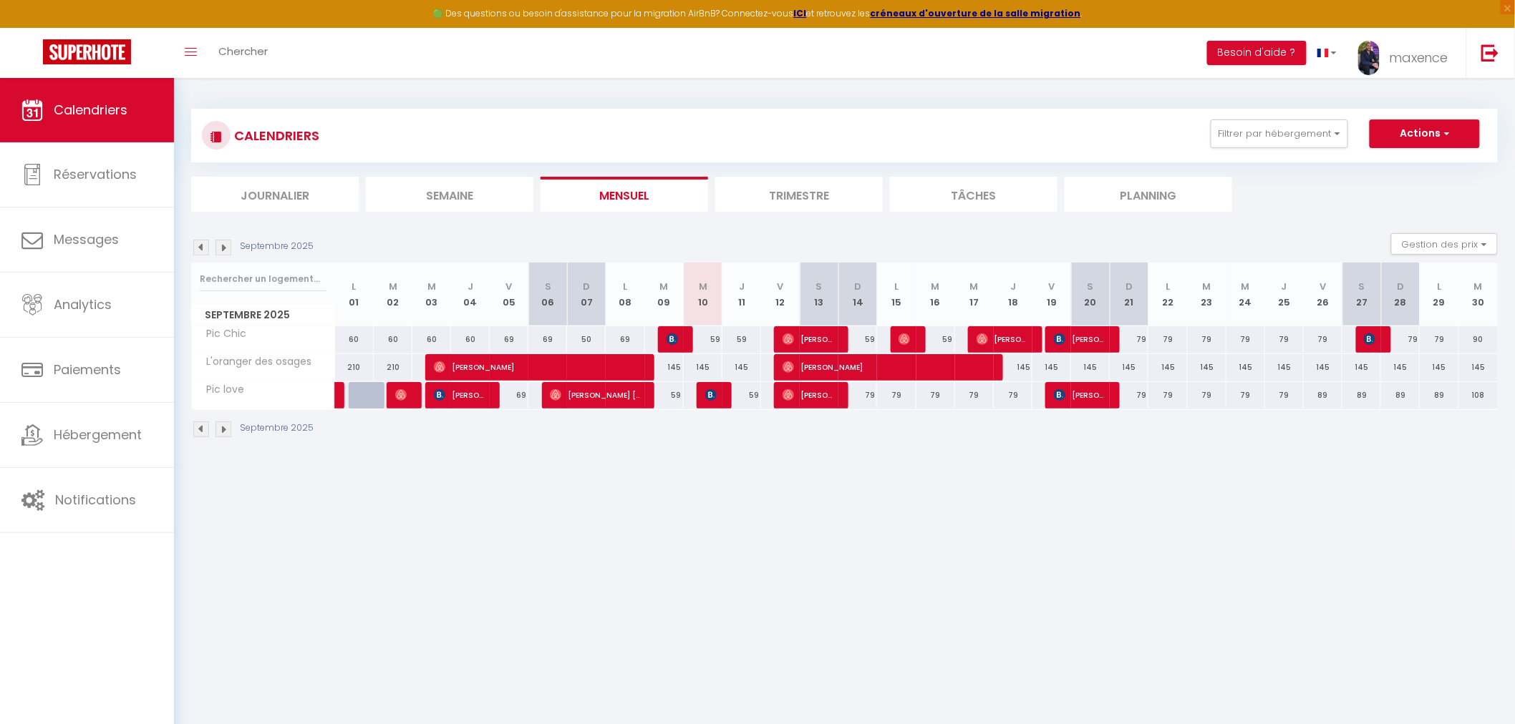
click at [196, 435] on img at bounding box center [201, 430] width 16 height 16
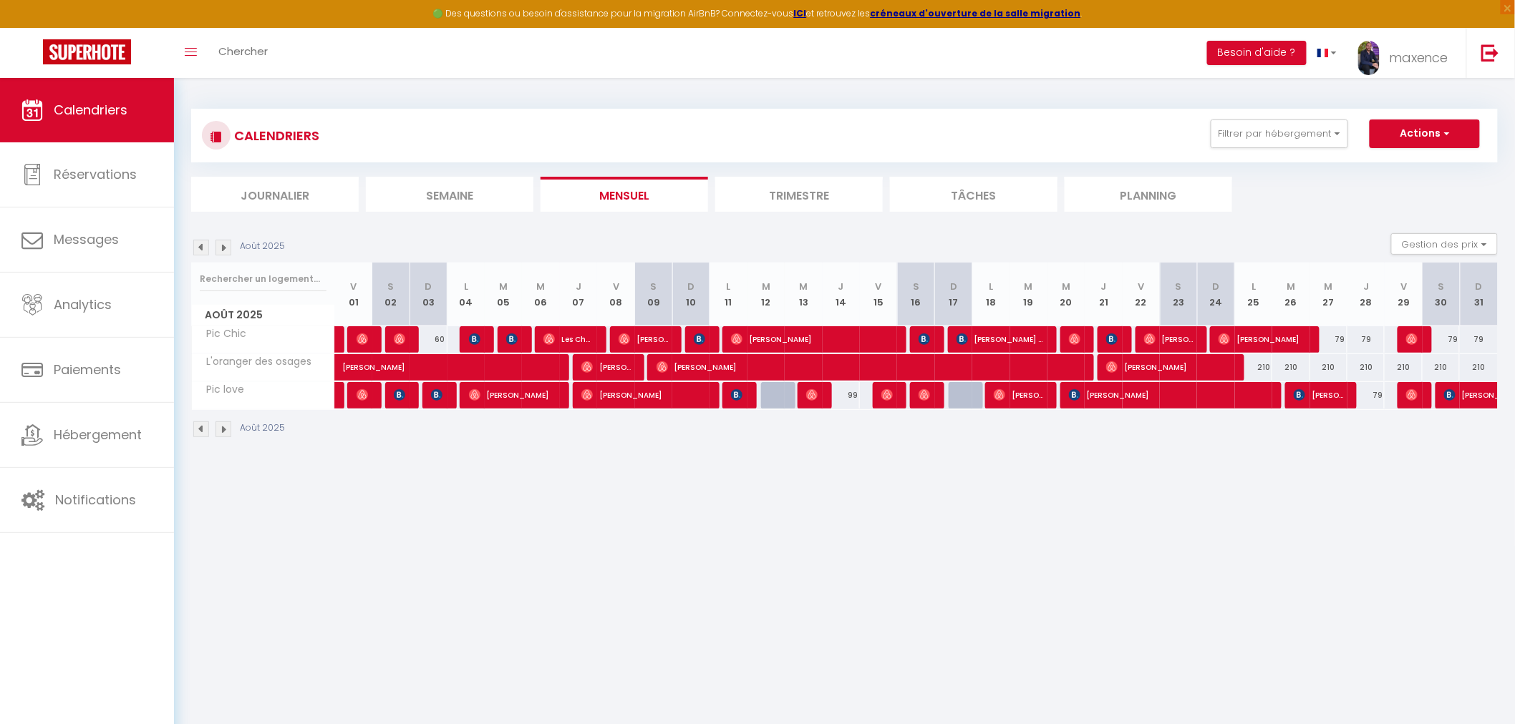
click at [222, 427] on img at bounding box center [223, 430] width 16 height 16
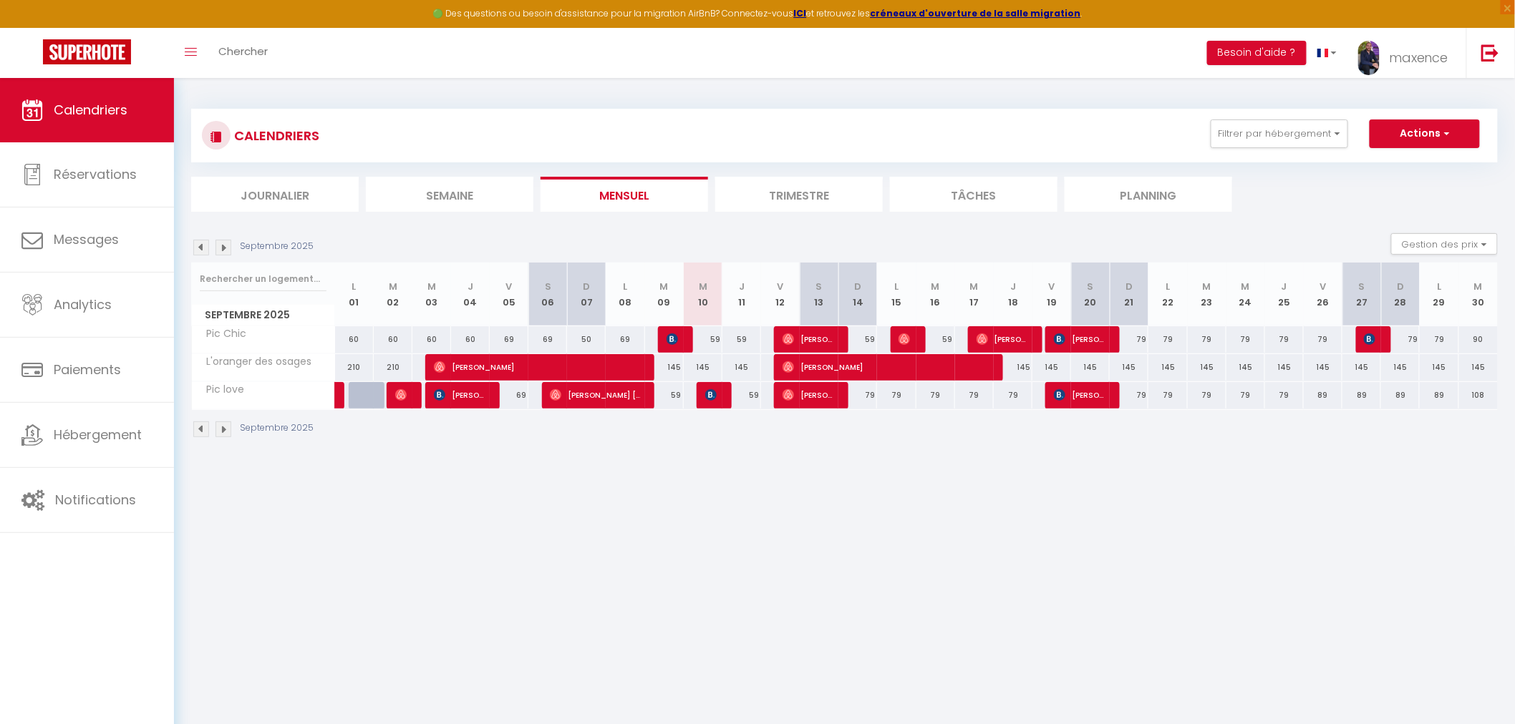
click at [203, 435] on img at bounding box center [201, 430] width 16 height 16
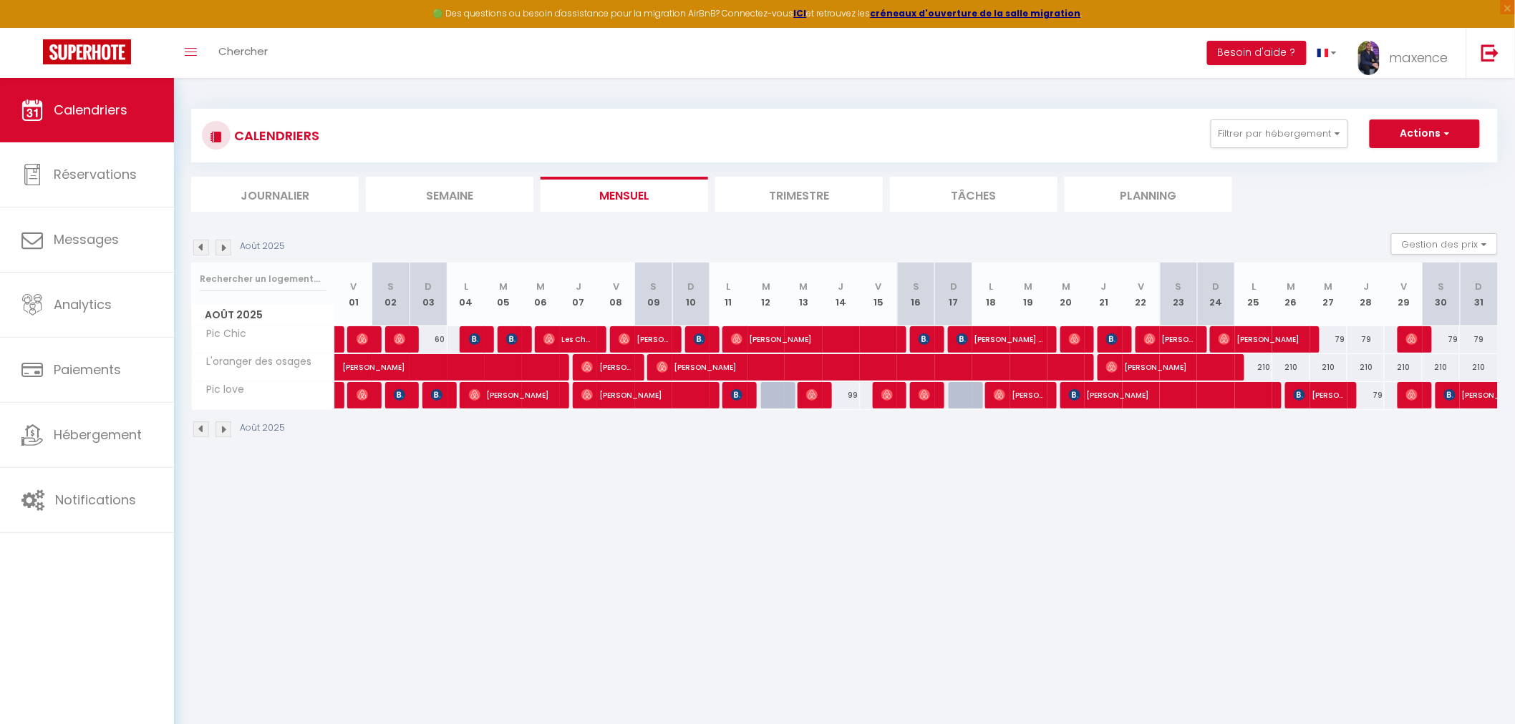
click at [225, 431] on img at bounding box center [223, 430] width 16 height 16
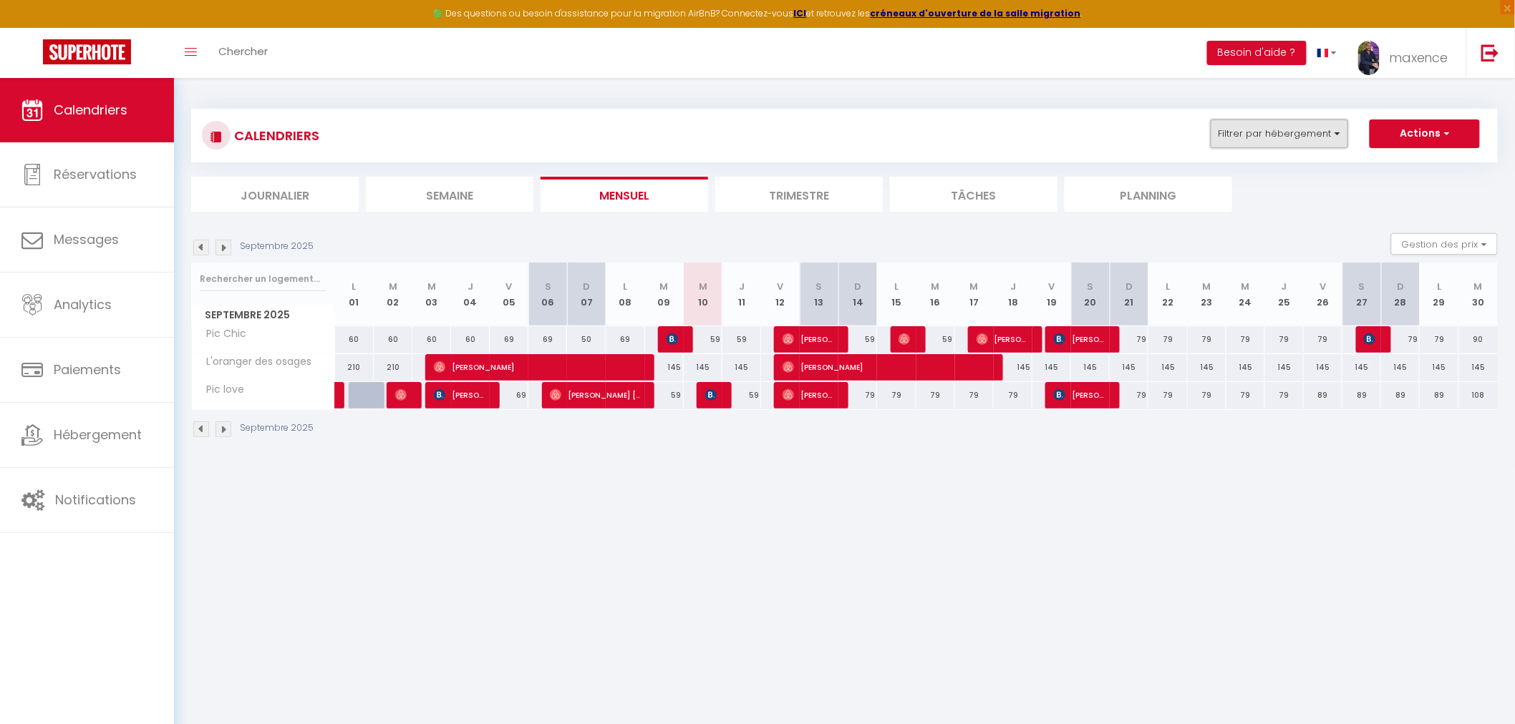
click at [1279, 144] on button "Filtrer par hébergement" at bounding box center [1279, 134] width 137 height 29
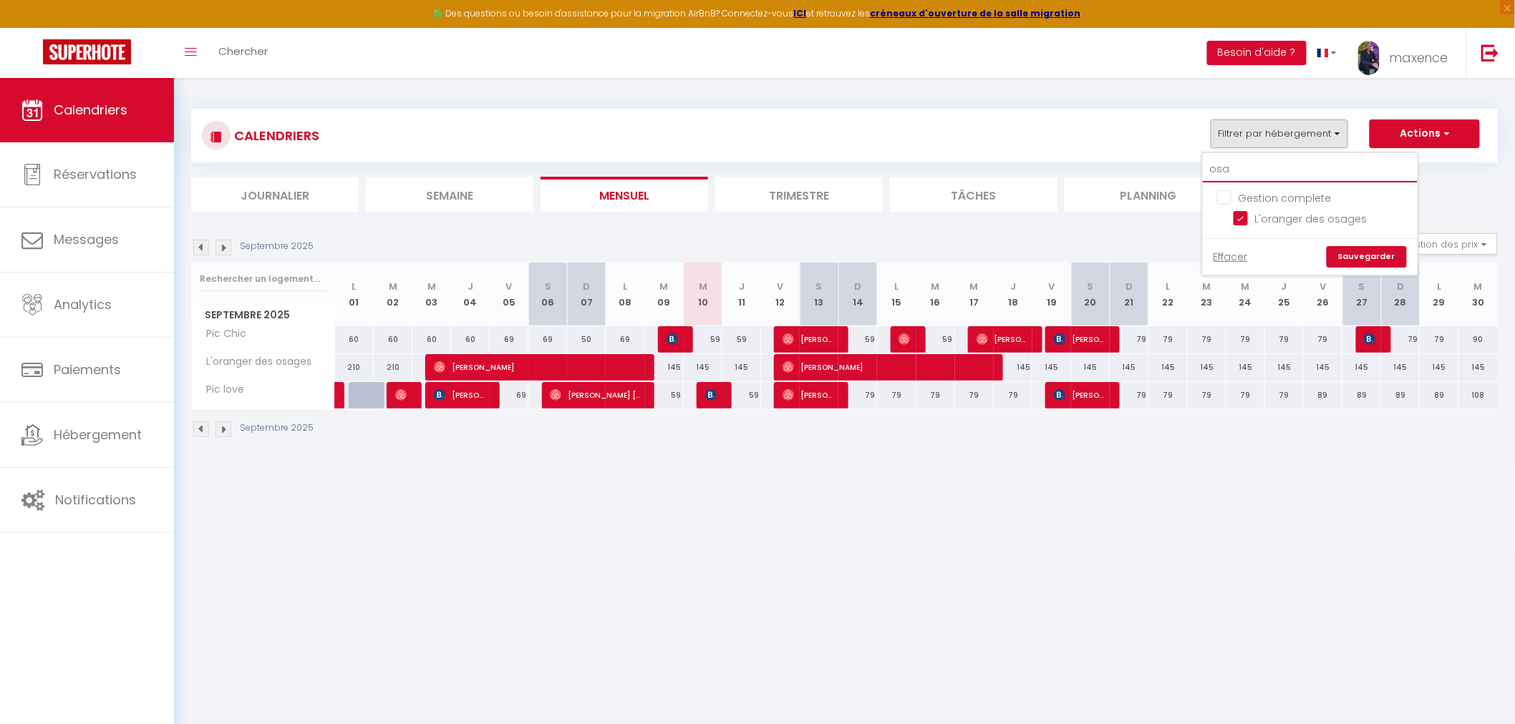
drag, startPoint x: 1248, startPoint y: 172, endPoint x: 1170, endPoint y: 157, distance: 79.3
click at [1170, 157] on div "CALENDRIERS Filtrer par hébergement osa Gestion complete L'oranger des osages E…" at bounding box center [844, 136] width 1306 height 54
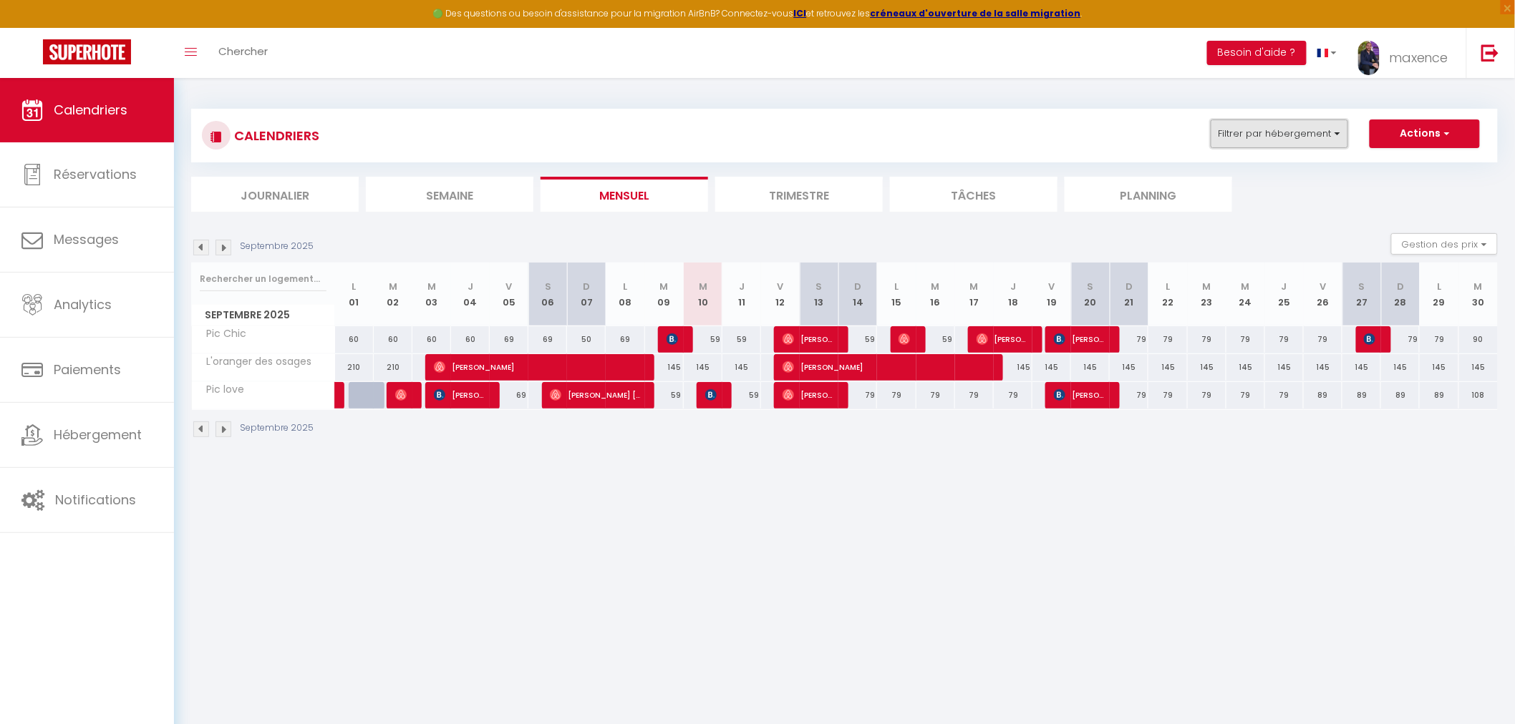
click at [1246, 127] on button "Filtrer par hébergement" at bounding box center [1279, 134] width 137 height 29
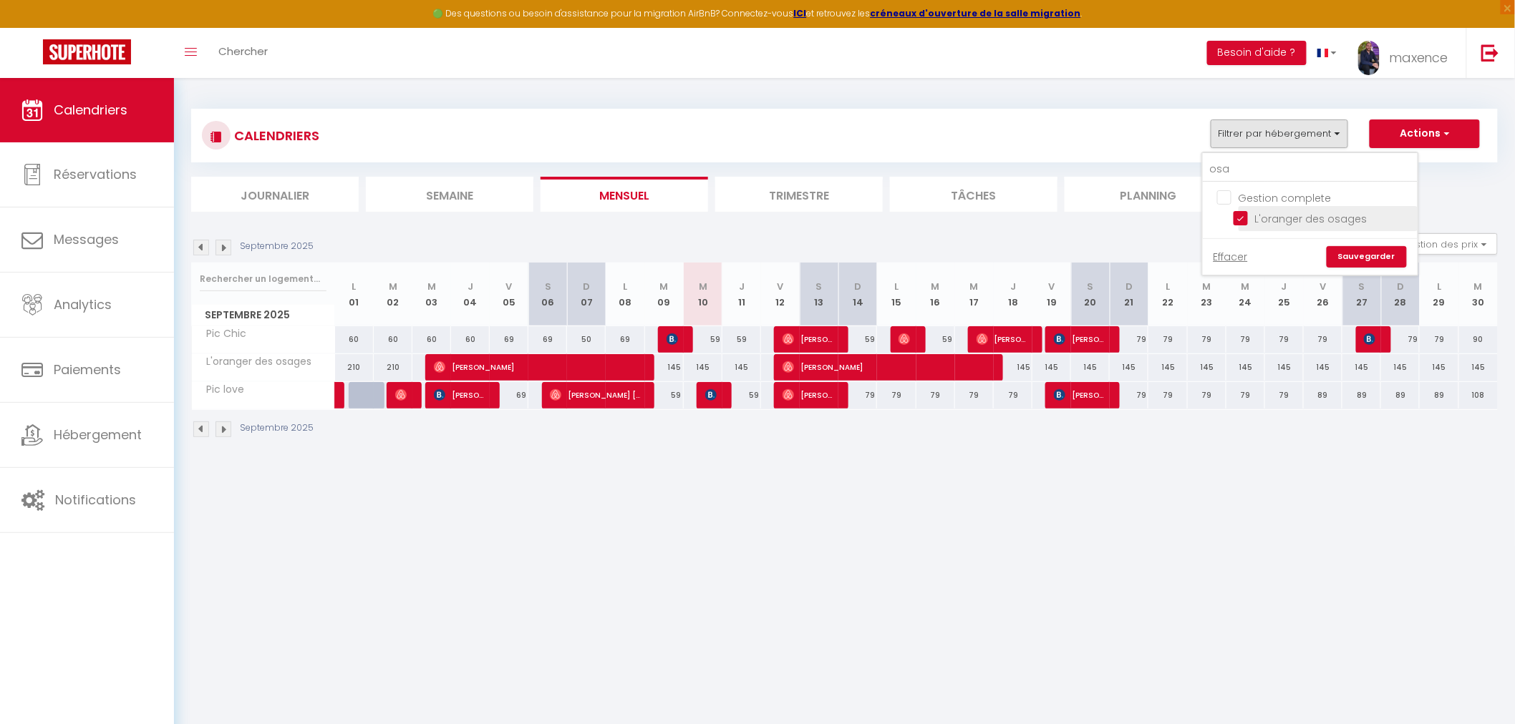
click at [1249, 216] on input "L'oranger des osages" at bounding box center [1322, 217] width 179 height 14
checkbox input "false"
click at [1362, 258] on link "Sauvegarder" at bounding box center [1367, 256] width 80 height 21
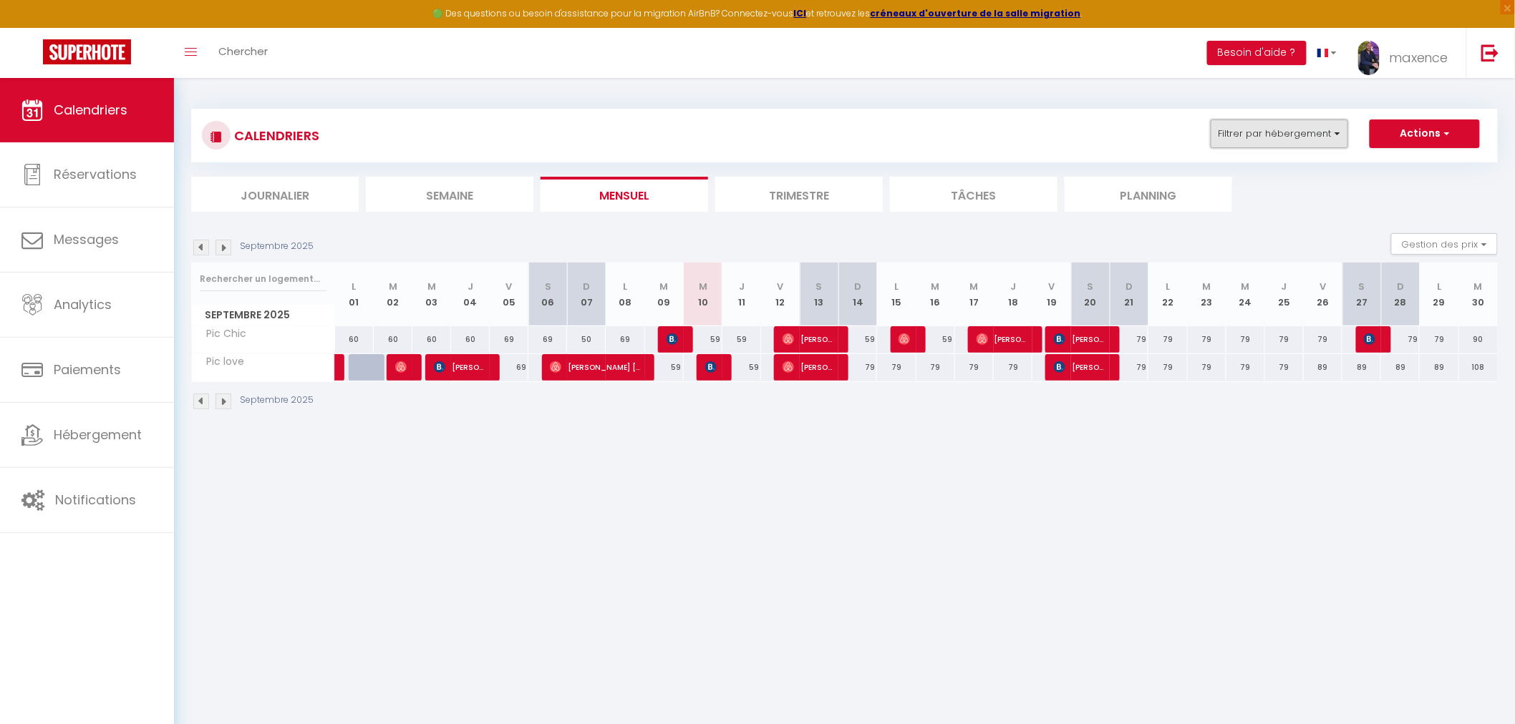
click at [1315, 127] on button "Filtrer par hébergement" at bounding box center [1279, 134] width 137 height 29
click at [1232, 172] on input "osa" at bounding box center [1310, 170] width 215 height 26
type input "o"
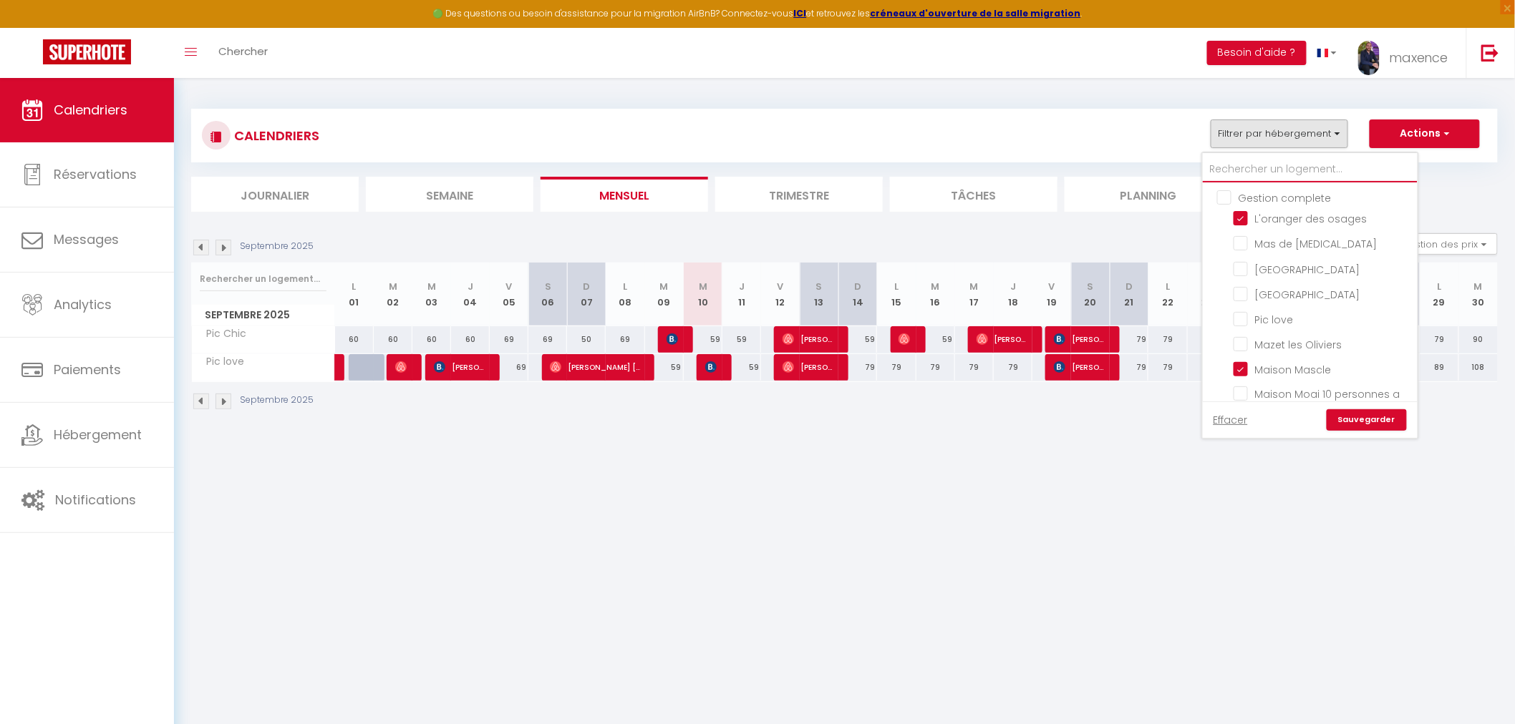
checkbox input "true"
checkbox input "false"
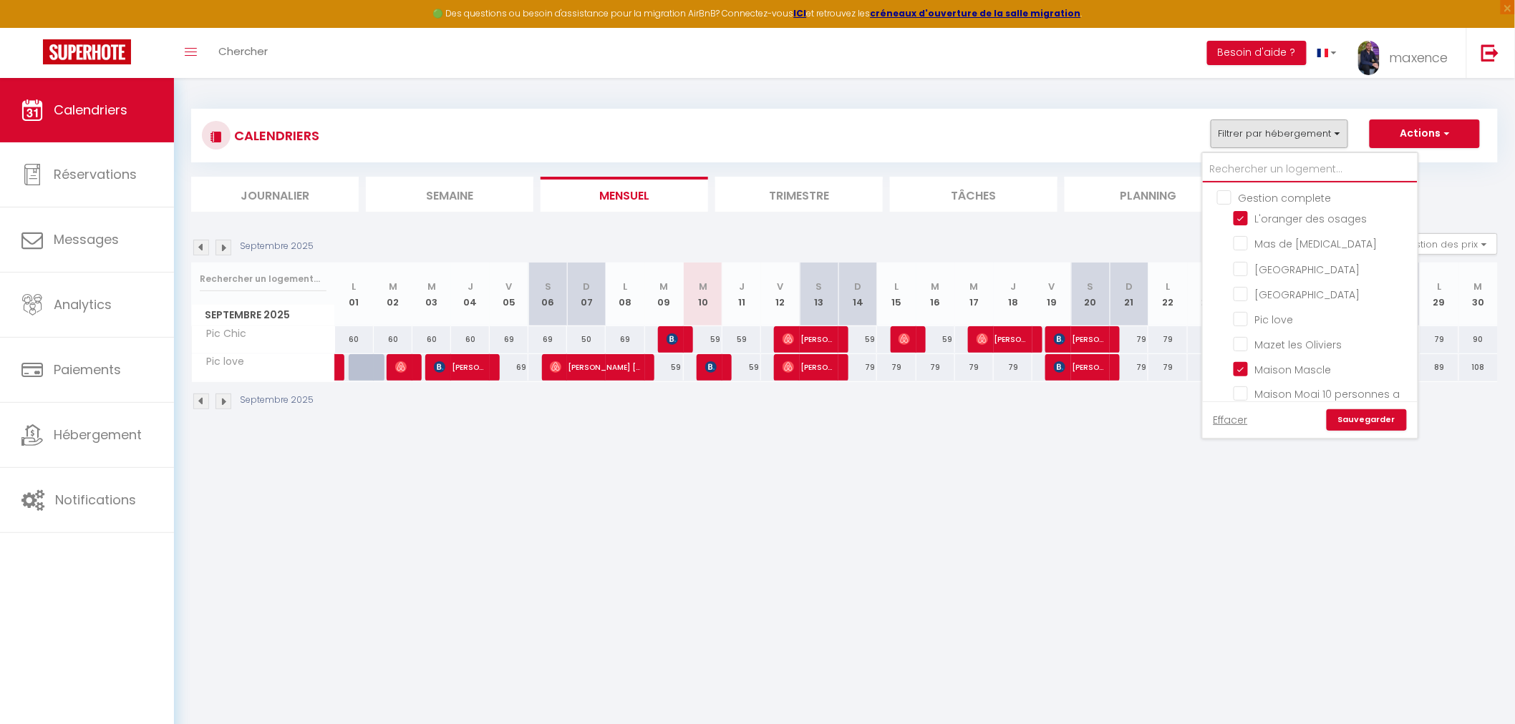
checkbox input "false"
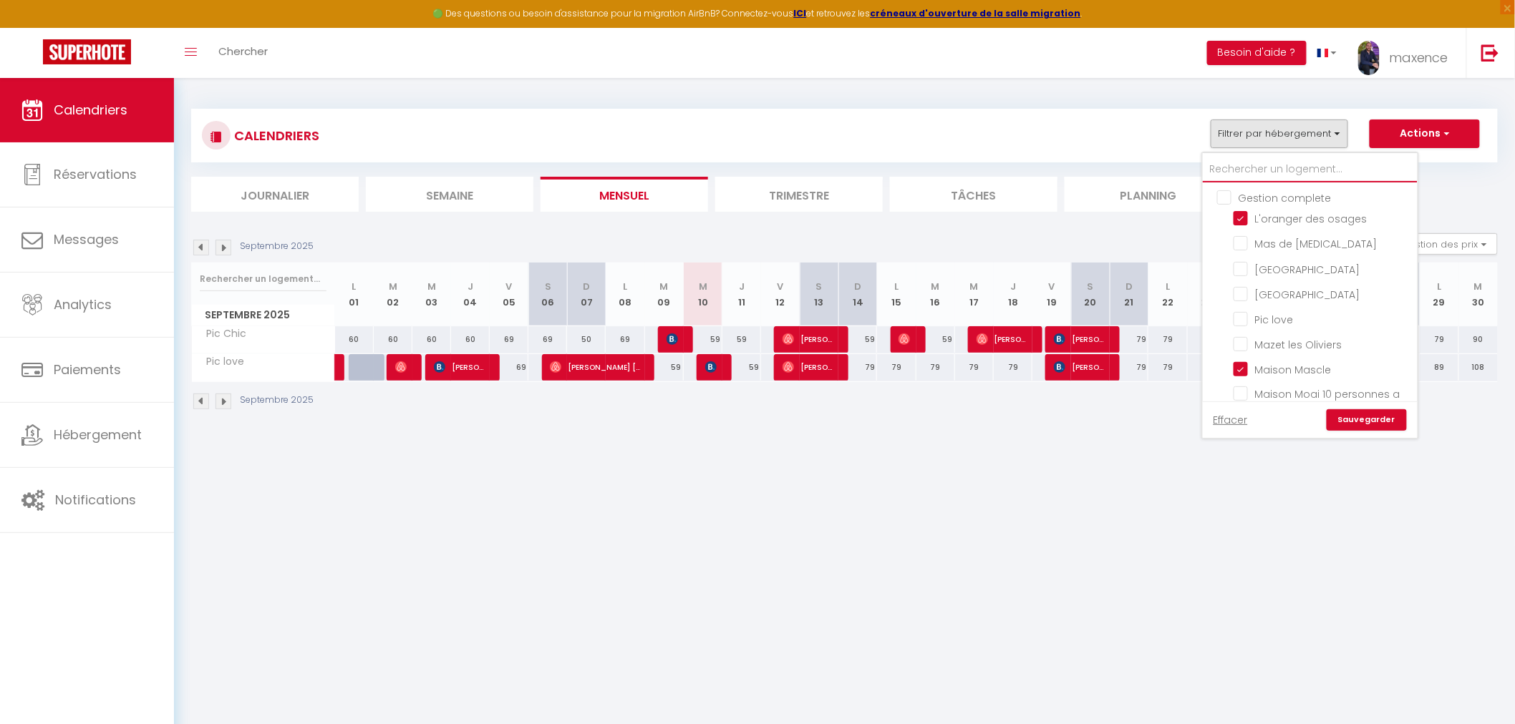
checkbox input "false"
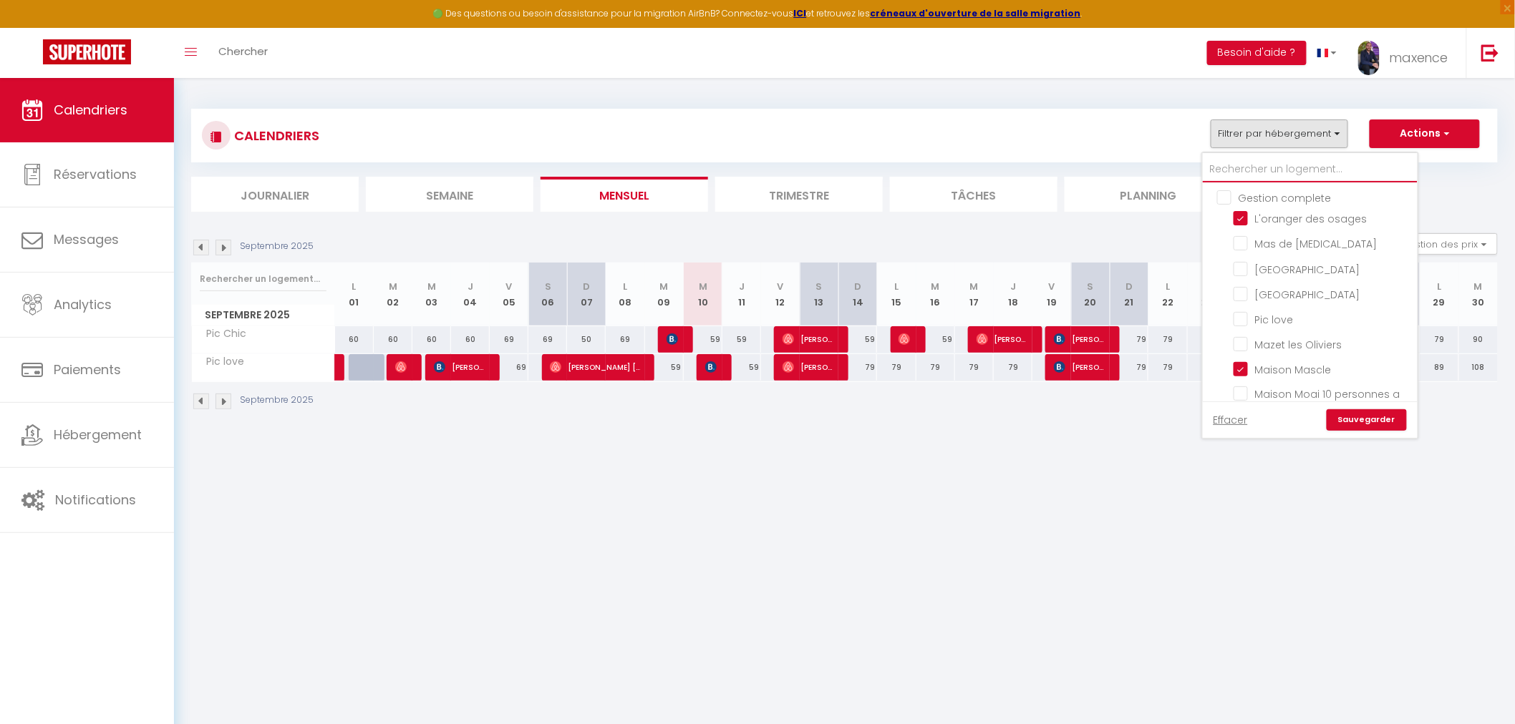
checkbox input "false"
checkbox input "true"
checkbox input "false"
click at [1225, 198] on input "Gestion complete" at bounding box center [1324, 197] width 215 height 14
checkbox input "true"
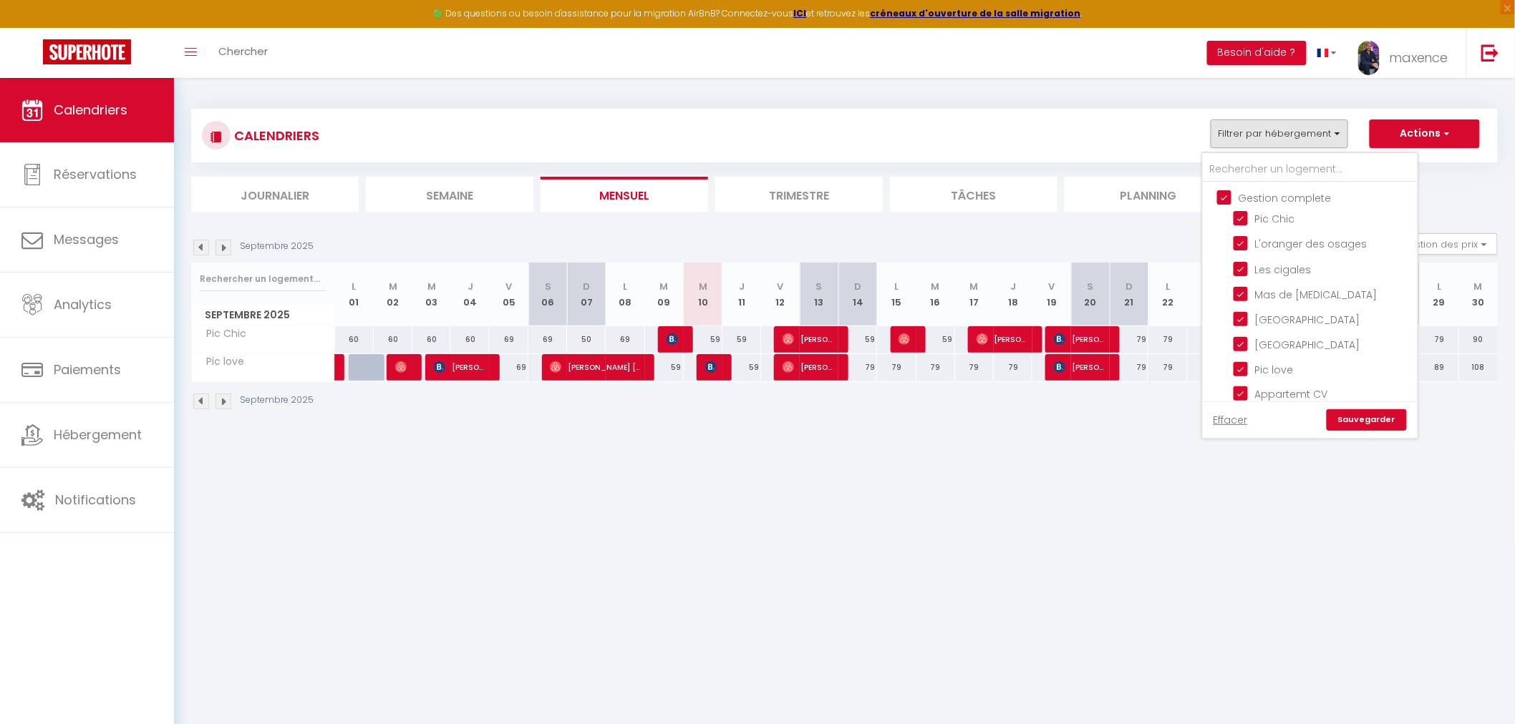
checkbox input "false"
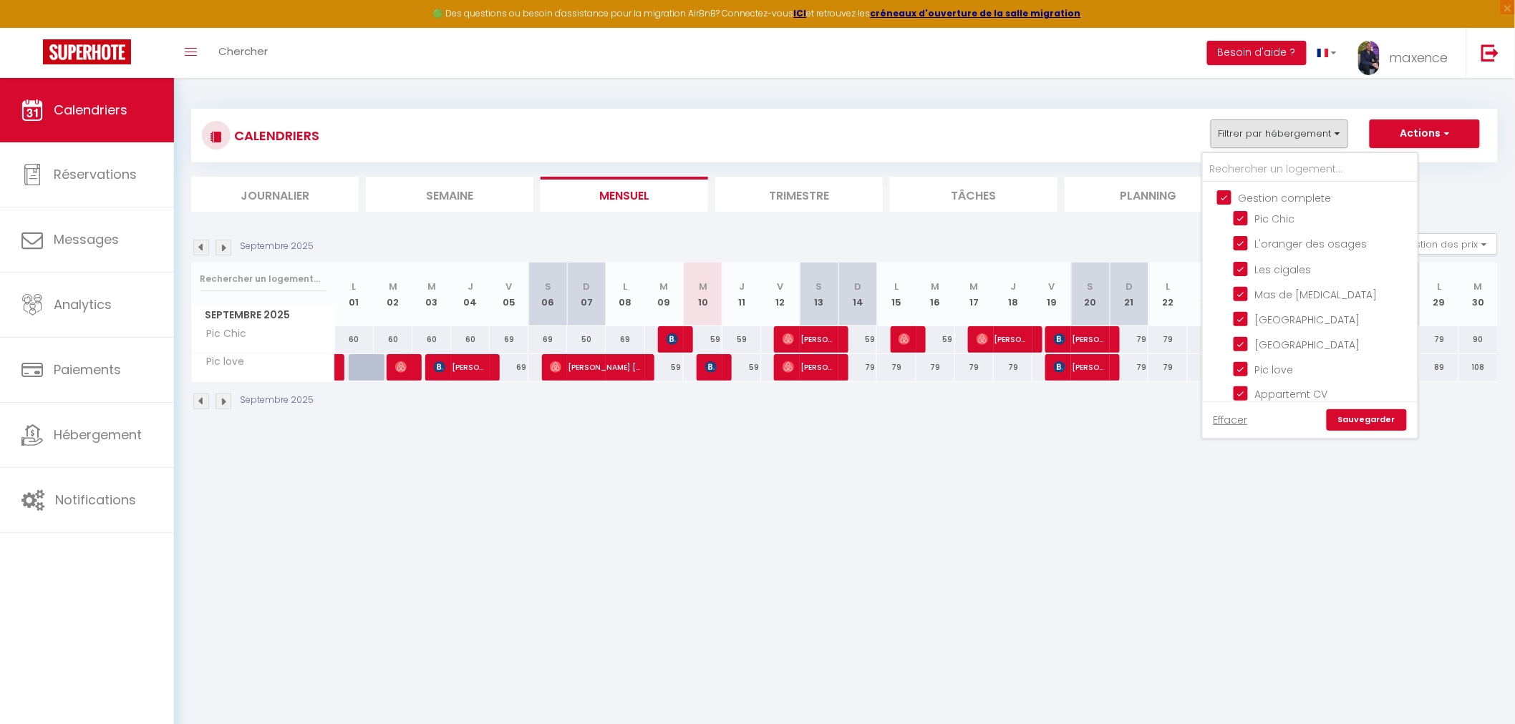
checkbox input "false"
checkbox input "true"
checkbox input "false"
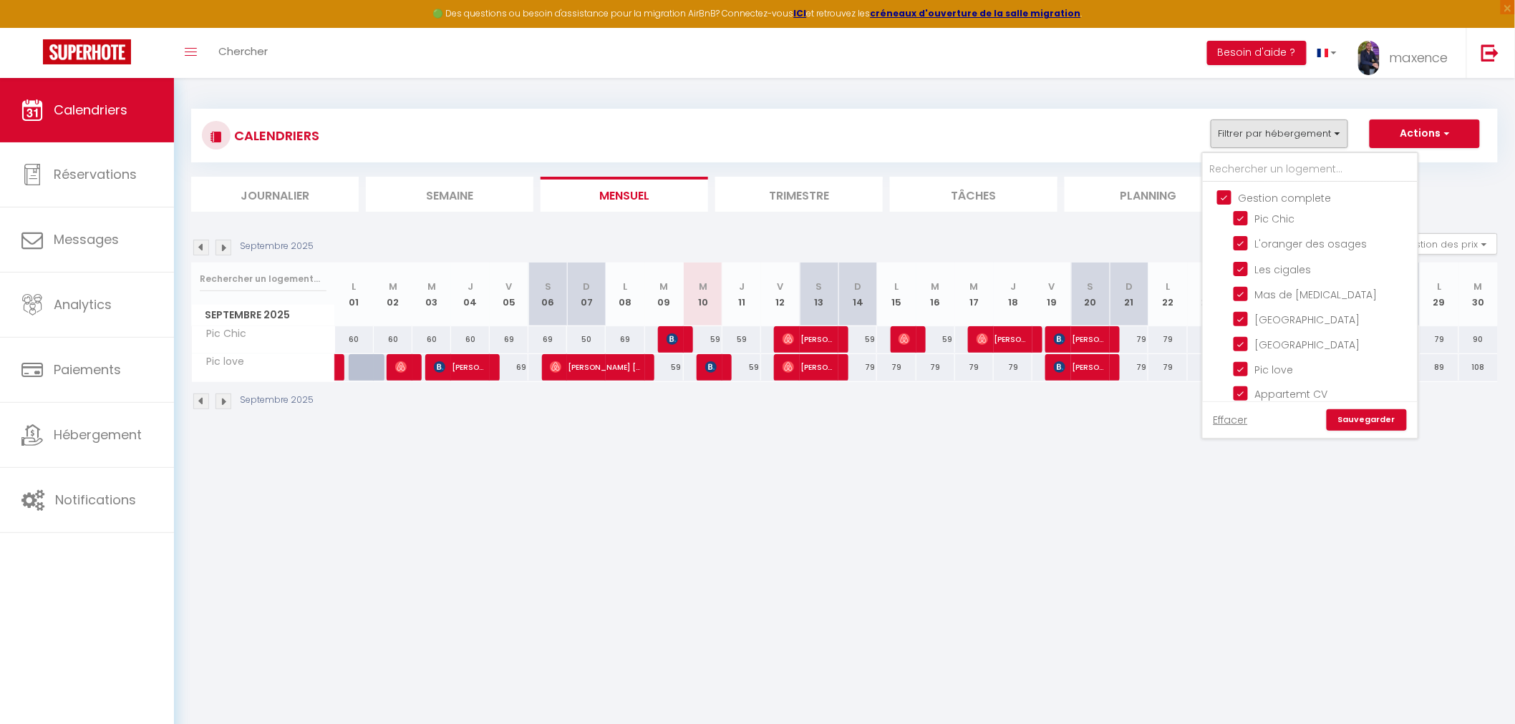
checkbox input "false"
checkbox input "true"
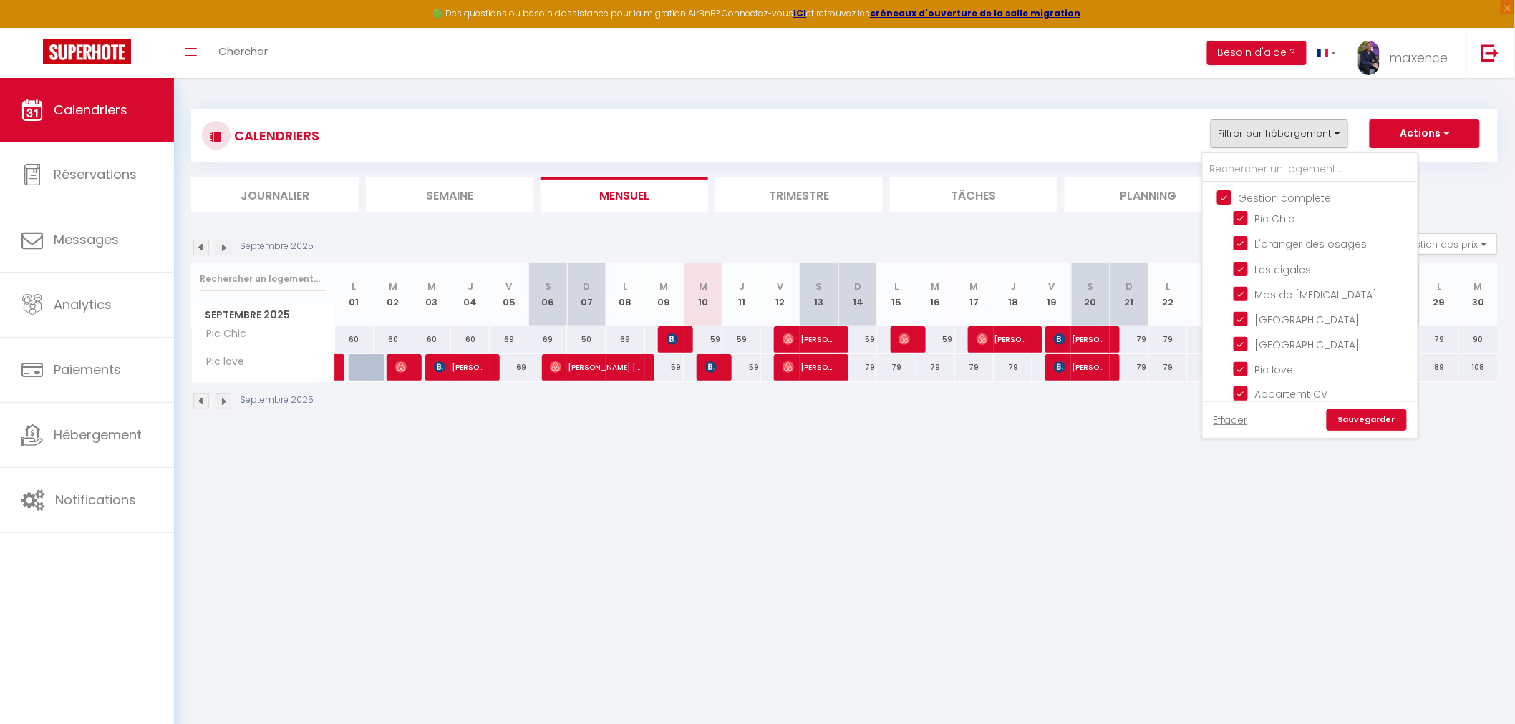
checkbox input "true"
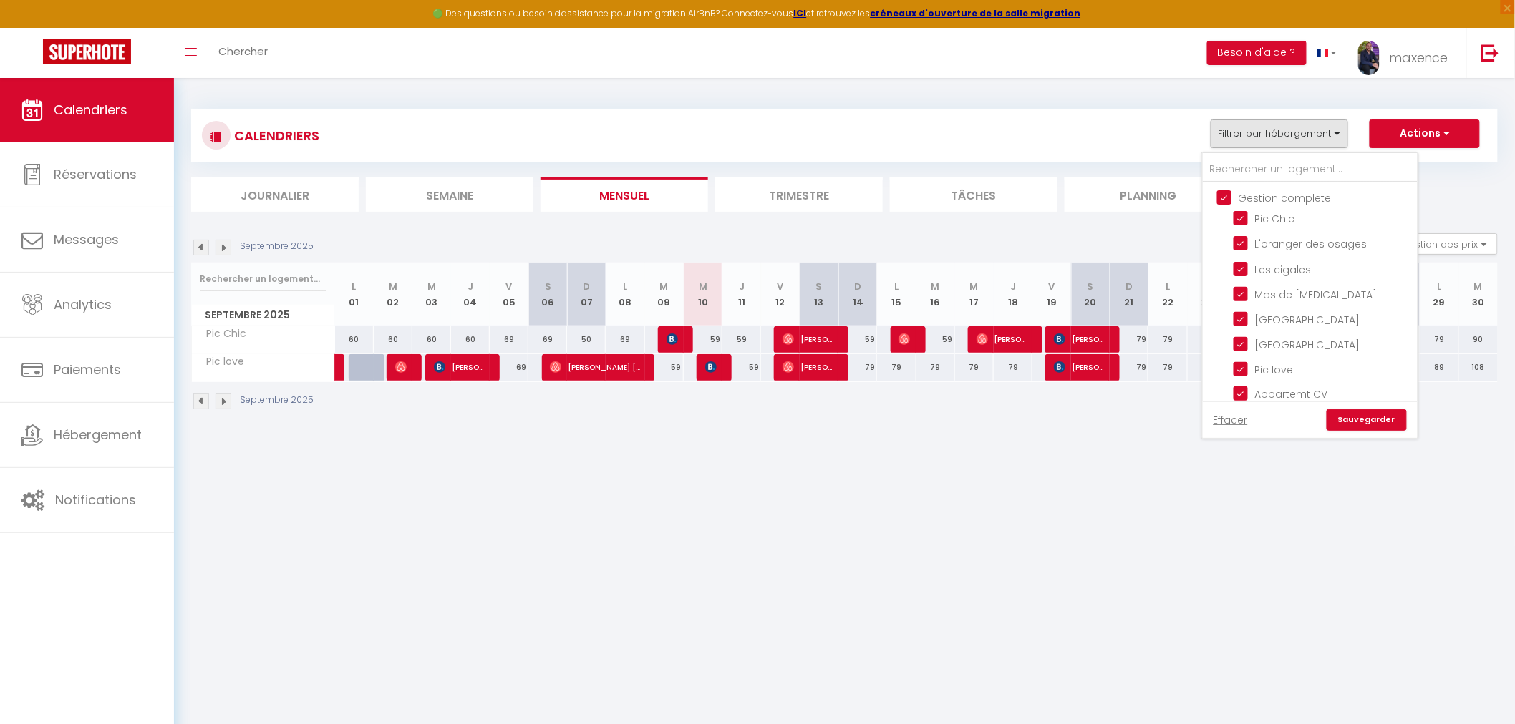
checkbox input "true"
checkbox input "false"
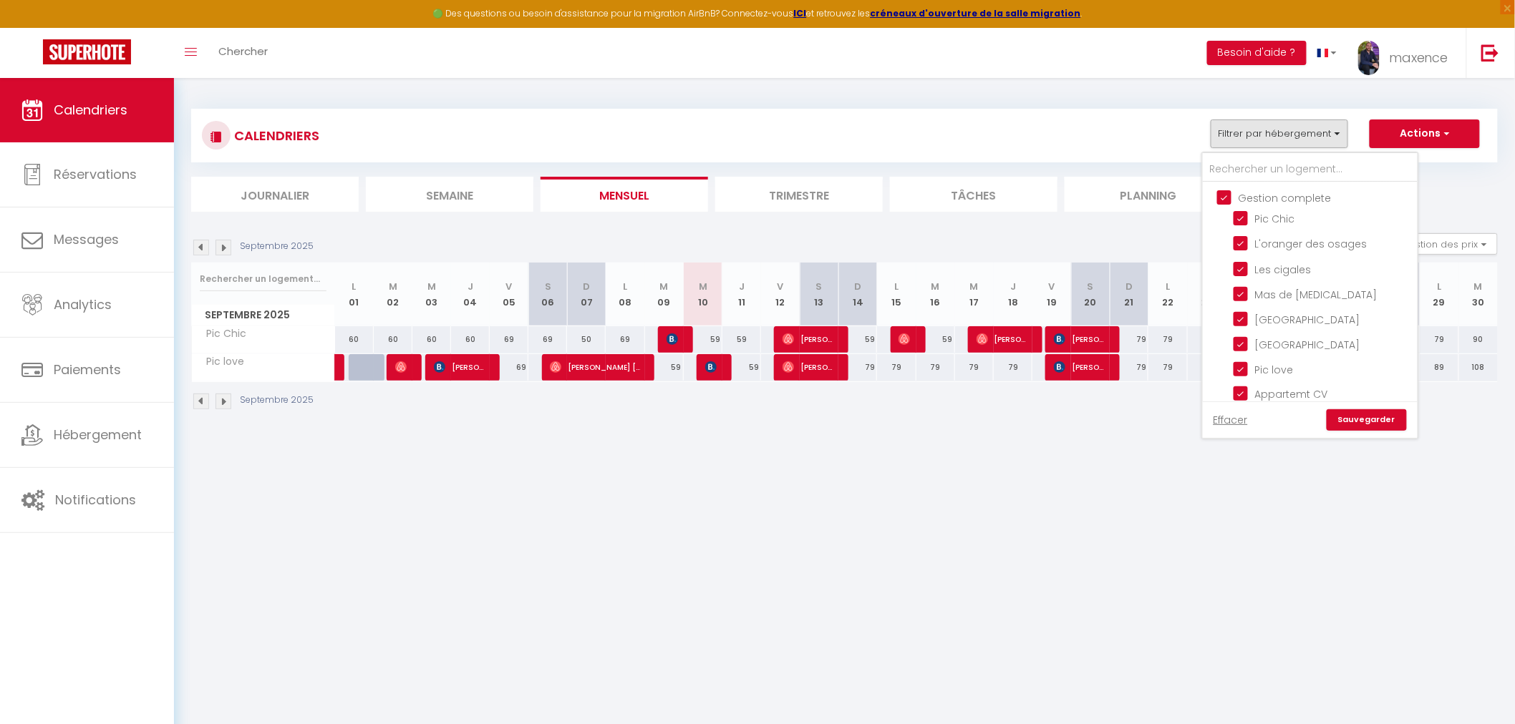
checkbox input "false"
click at [1377, 421] on link "Sauvegarder" at bounding box center [1367, 419] width 80 height 21
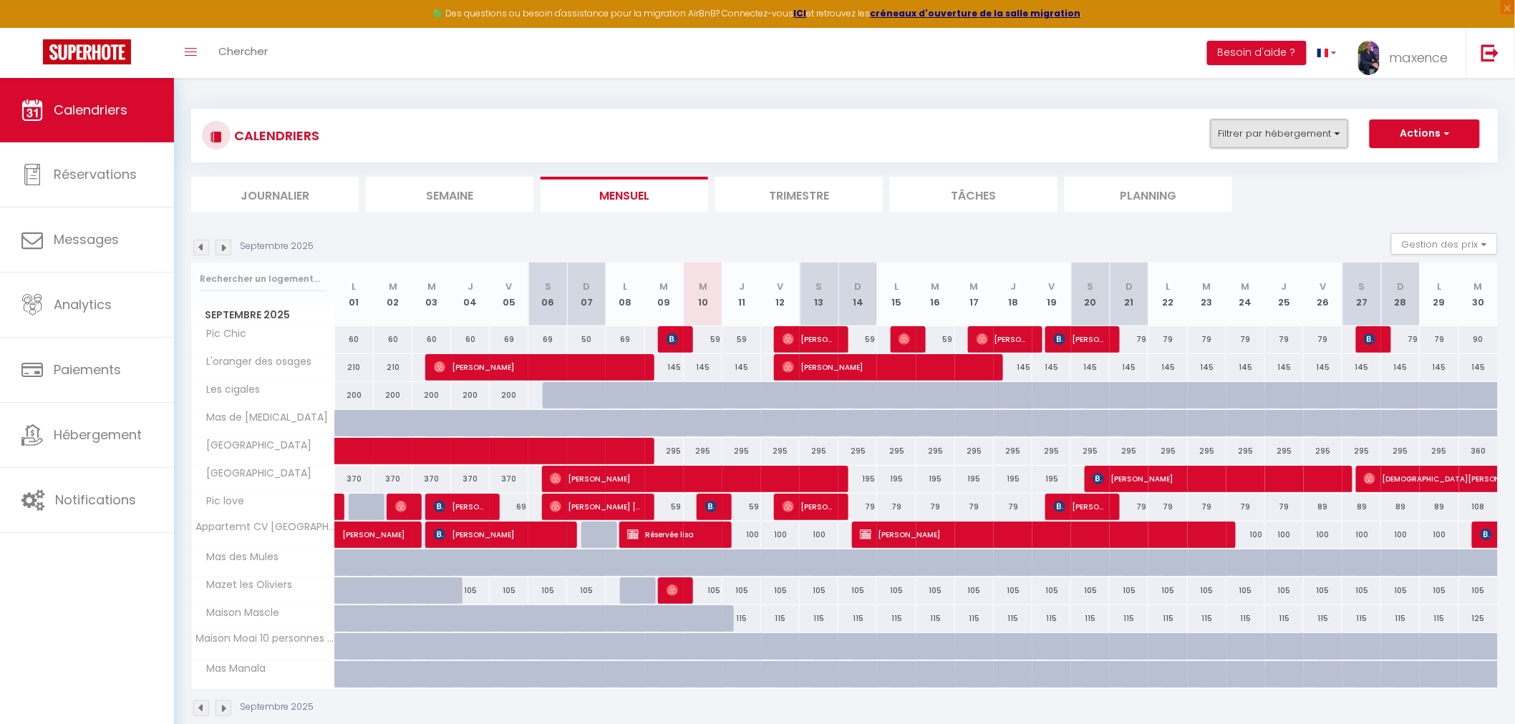
click at [1263, 137] on button "Filtrer par hébergement" at bounding box center [1279, 134] width 137 height 29
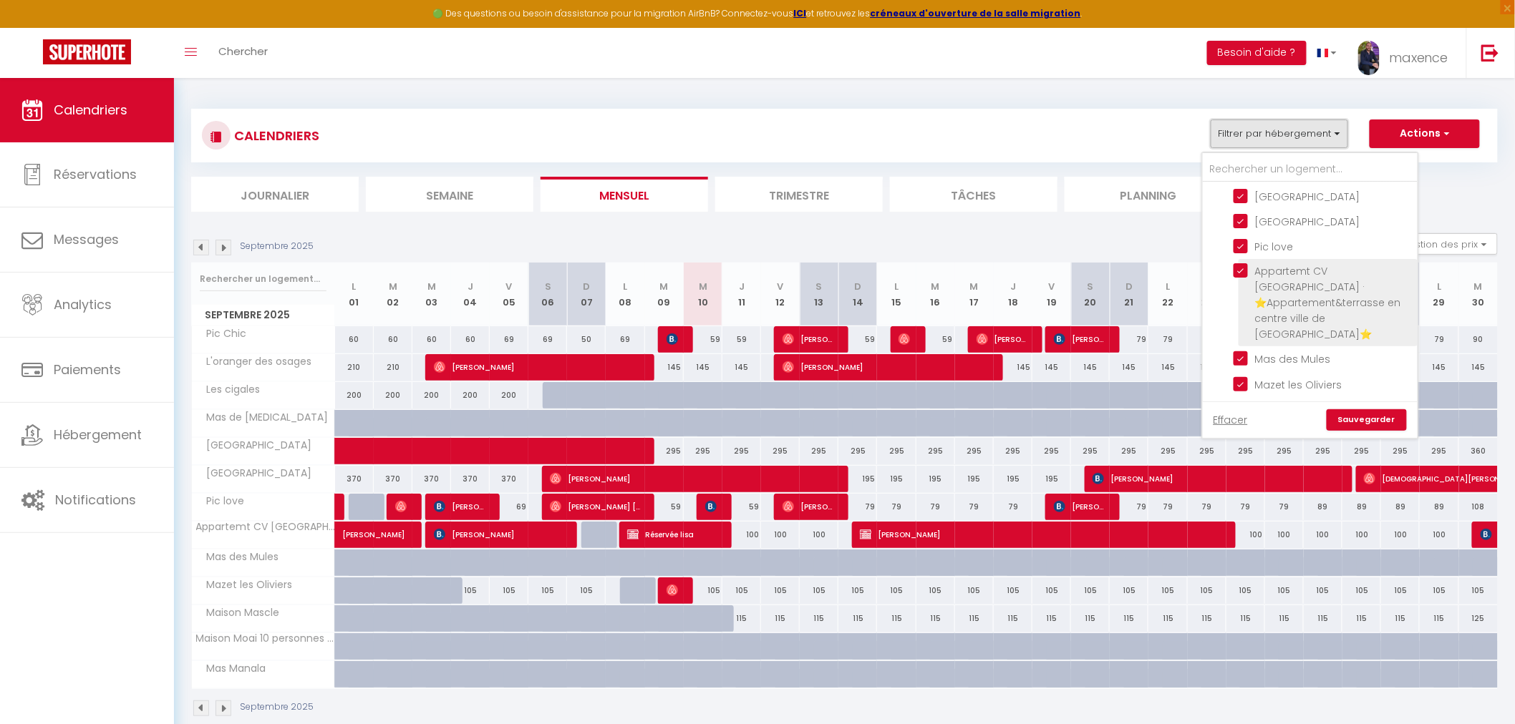
scroll to position [79, 0]
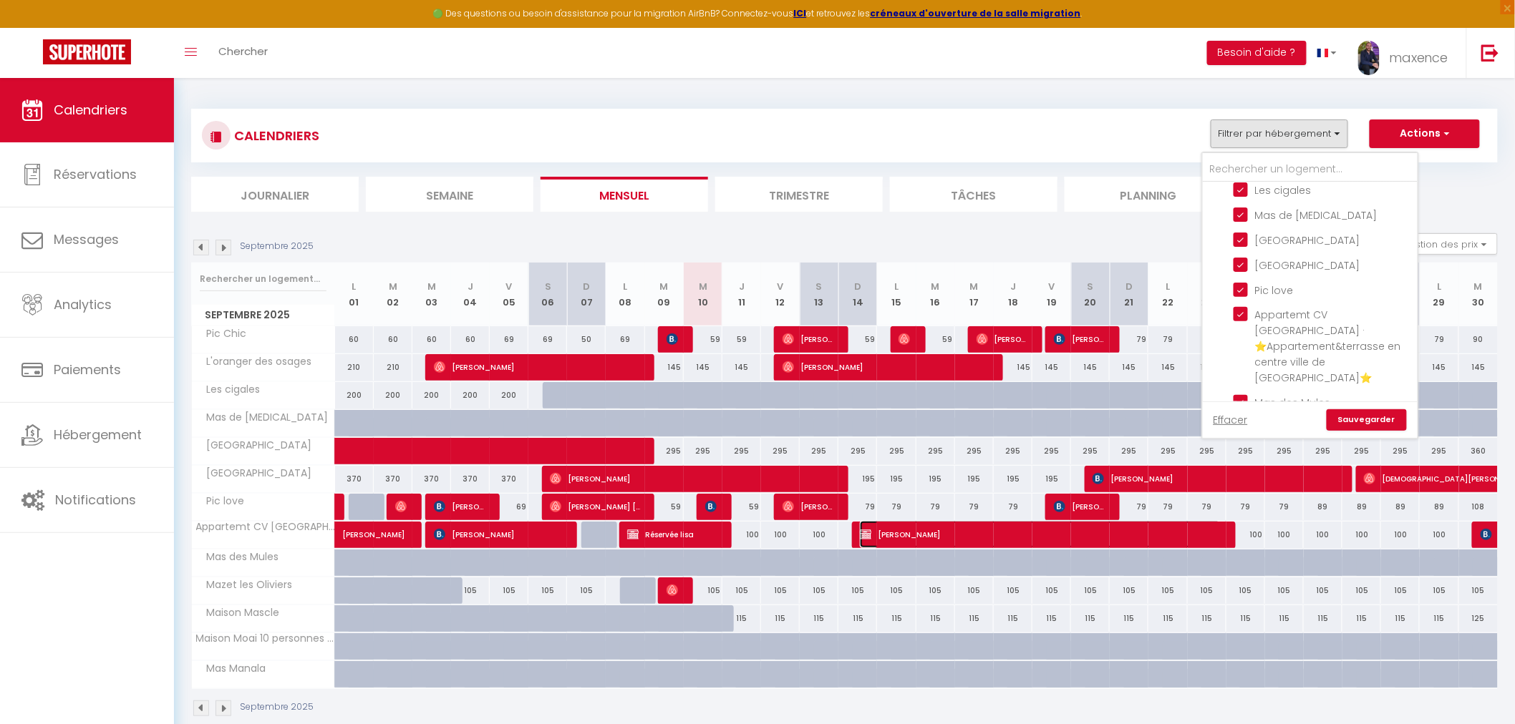
click at [926, 540] on span "[PERSON_NAME]" at bounding box center [1040, 534] width 361 height 27
select select "OK"
select select "KO"
select select "0"
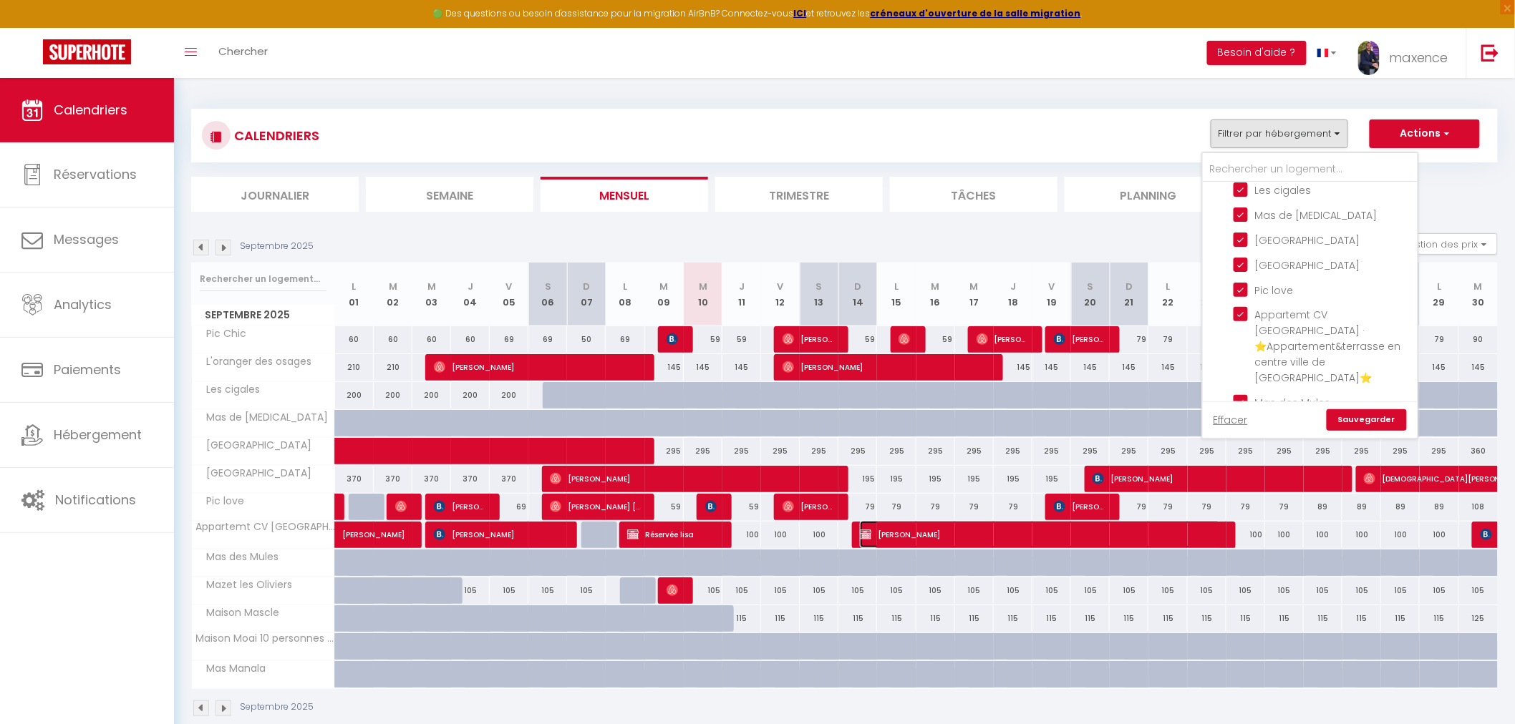
select select "1"
select select
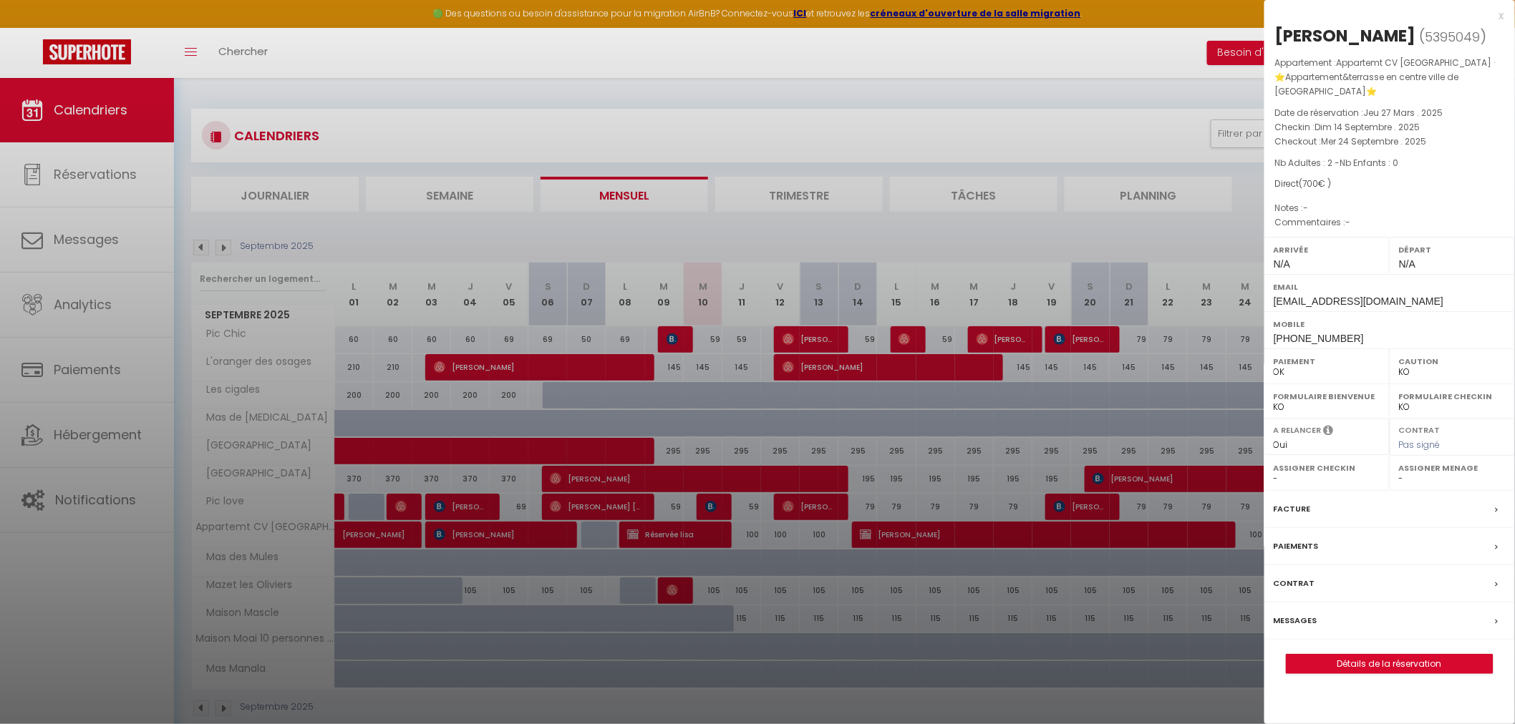
click at [1357, 188] on div "Direct ( 700 € )" at bounding box center [1389, 185] width 229 height 14
click at [1502, 16] on div "x" at bounding box center [1384, 15] width 240 height 17
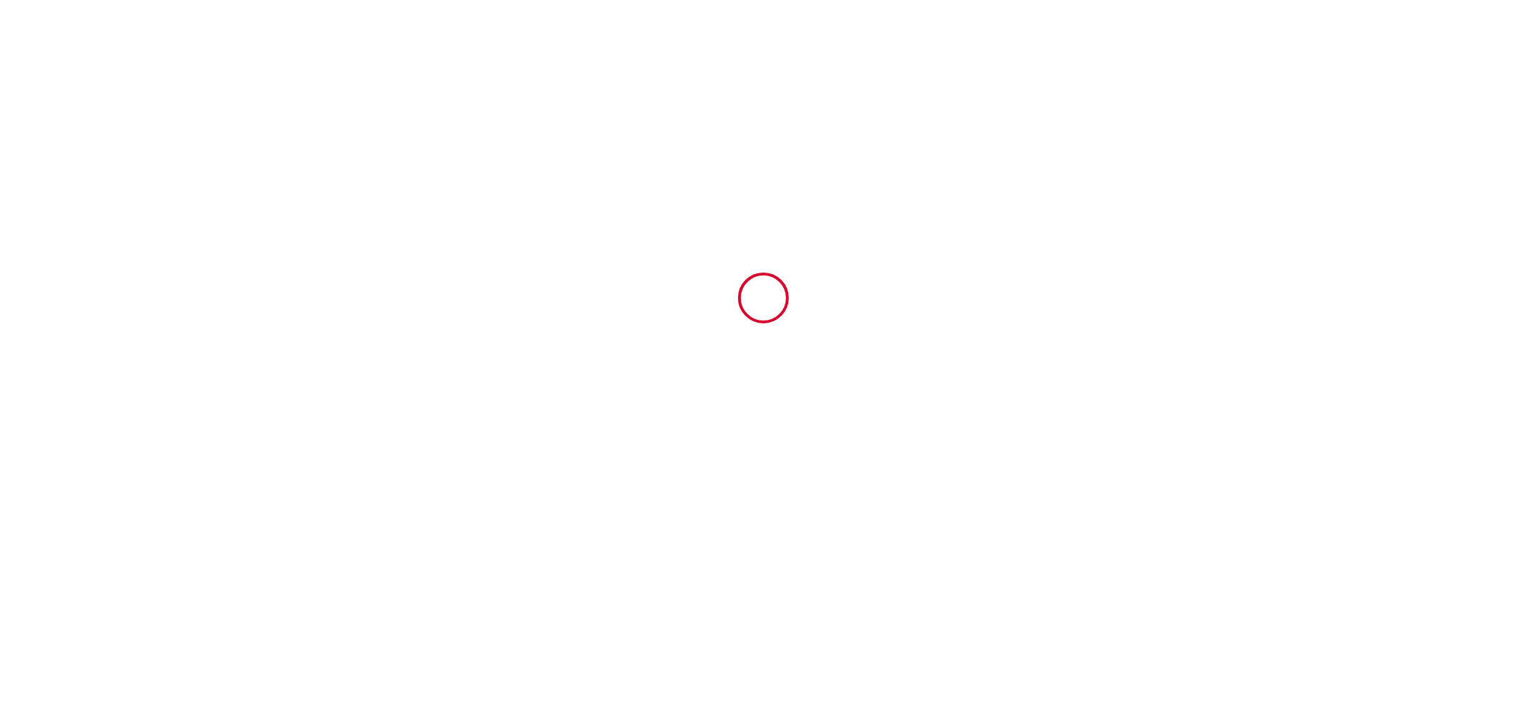
type input "5280708"
type input "Villa Le Crousadou"
type input "Quartier du grès petite route de [GEOGRAPHIC_DATA] 00+924"
type input "13210"
type input "[GEOGRAPHIC_DATA][PERSON_NAME]"
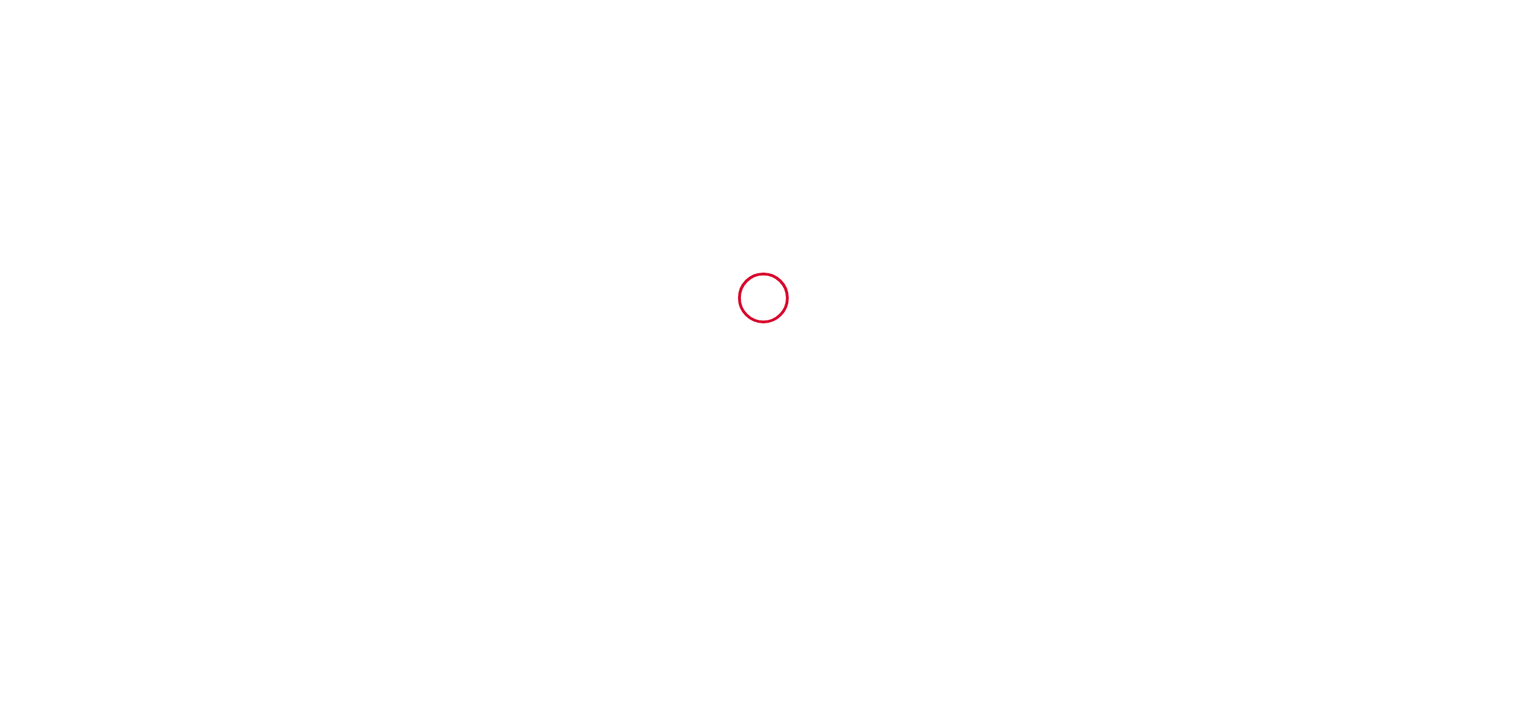
type input "[GEOGRAPHIC_DATA]"
type input "23 Sat August 2025"
type input "30 Sat August 2025"
type input "2"
type input "0"
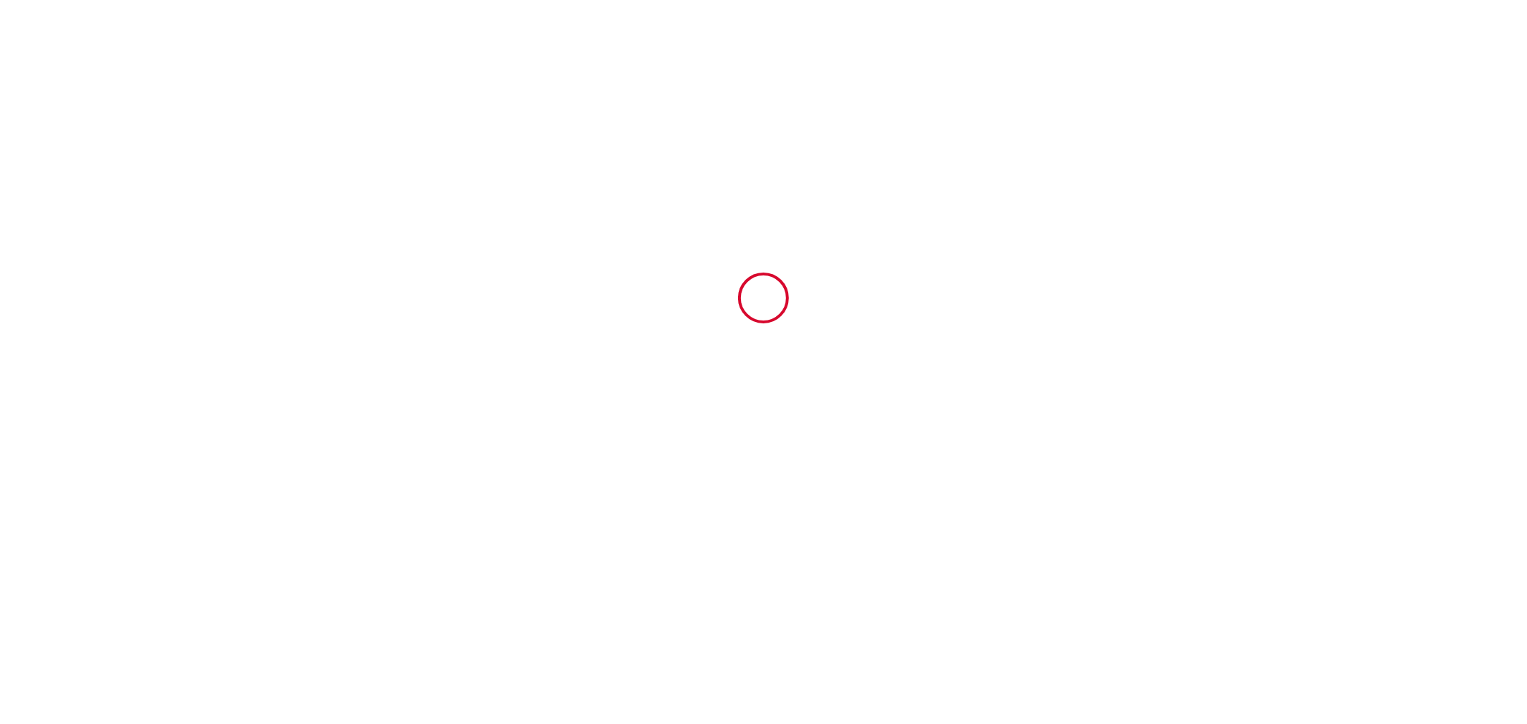
type input "1000"
type input "3100"
type input "maxence"
type input "legros"
type input "[GEOGRAPHIC_DATA]"
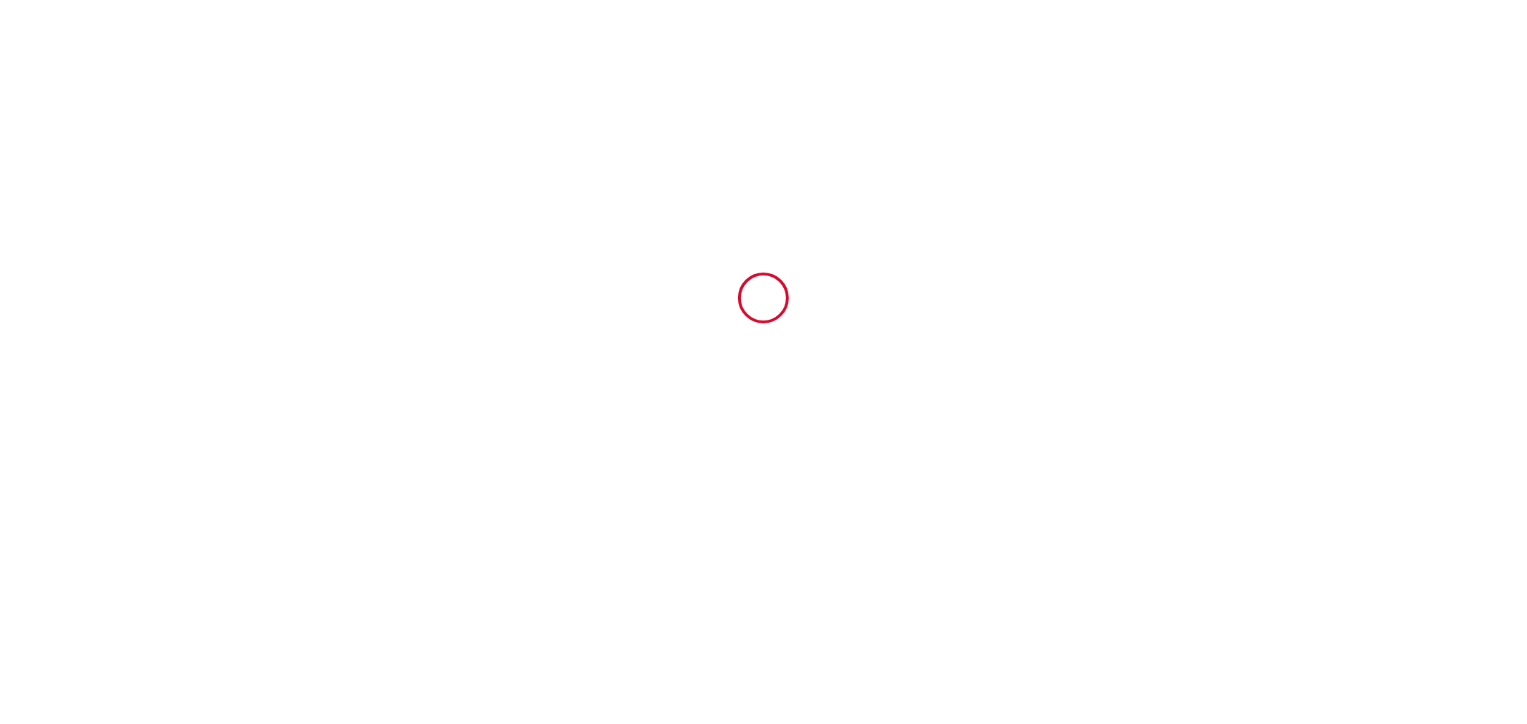
type input "[EMAIL_ADDRESS][PERSON_NAME][DOMAIN_NAME]"
type input "FRANCOISE"
type input "DU [PERSON_NAME]"
type input "54 BD [GEOGRAPHIC_DATA][PERSON_NAME]"
type input "50200"
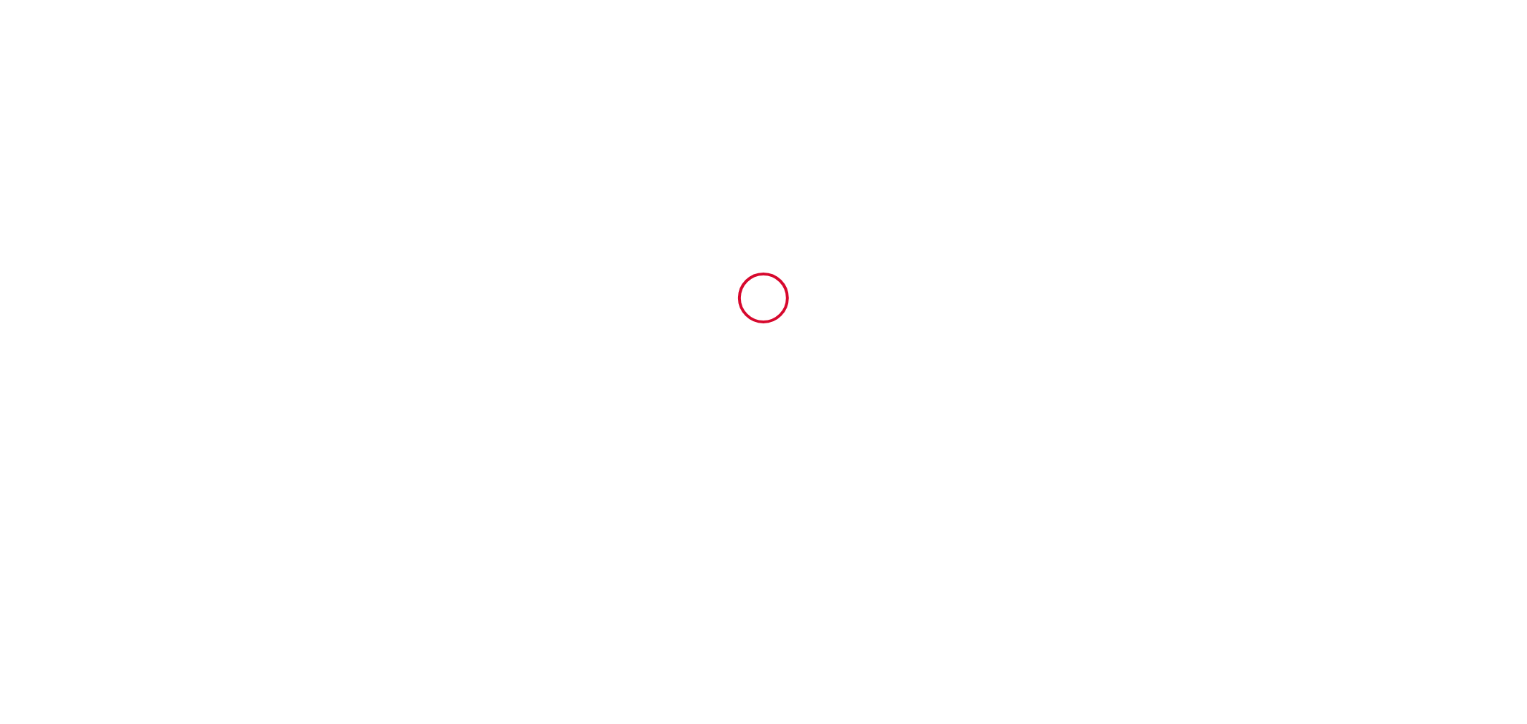
type input "COUTANCES"
type input "[EMAIL_ADDRESS][DOMAIN_NAME]"
type input "[PHONE_NUMBER]"
